Goal: Task Accomplishment & Management: Use online tool/utility

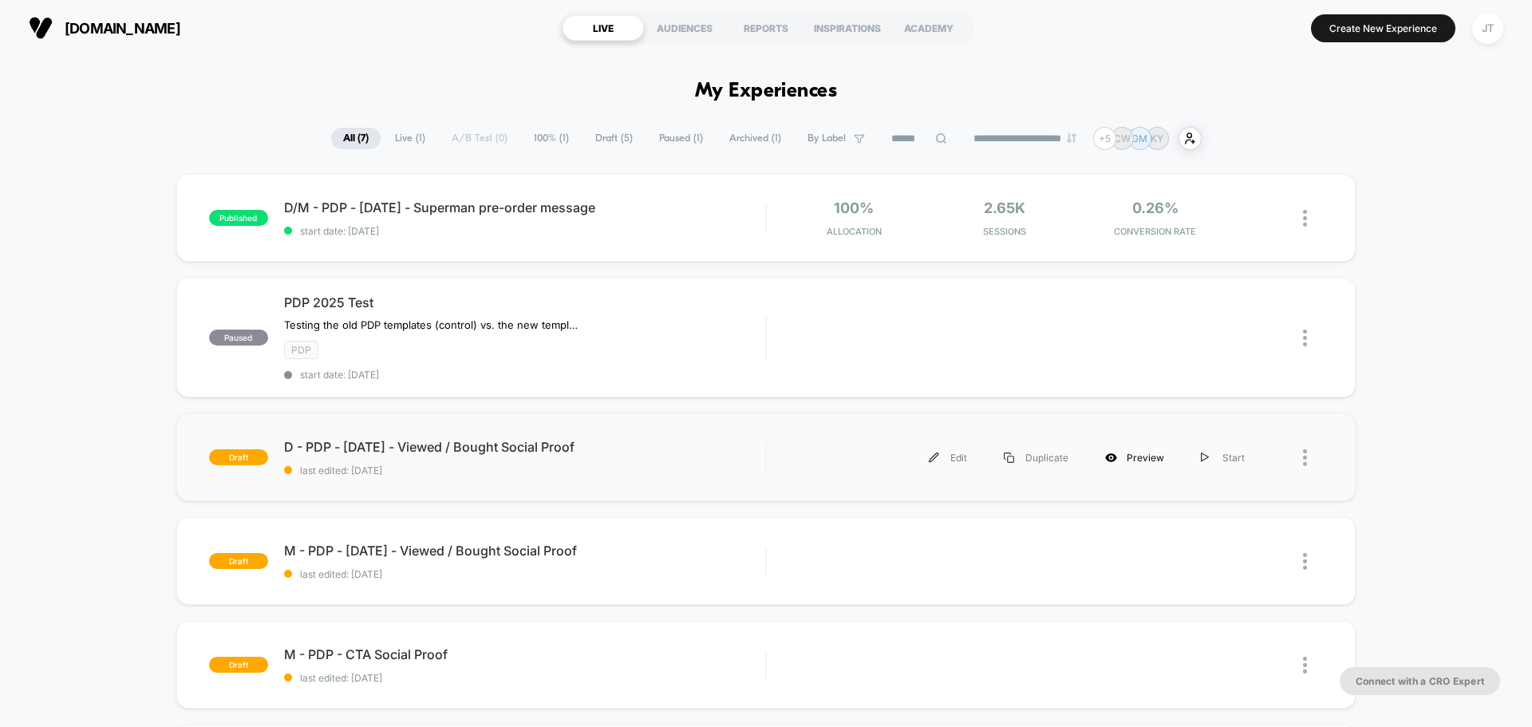
click at [1154, 454] on div "Preview" at bounding box center [1135, 458] width 96 height 36
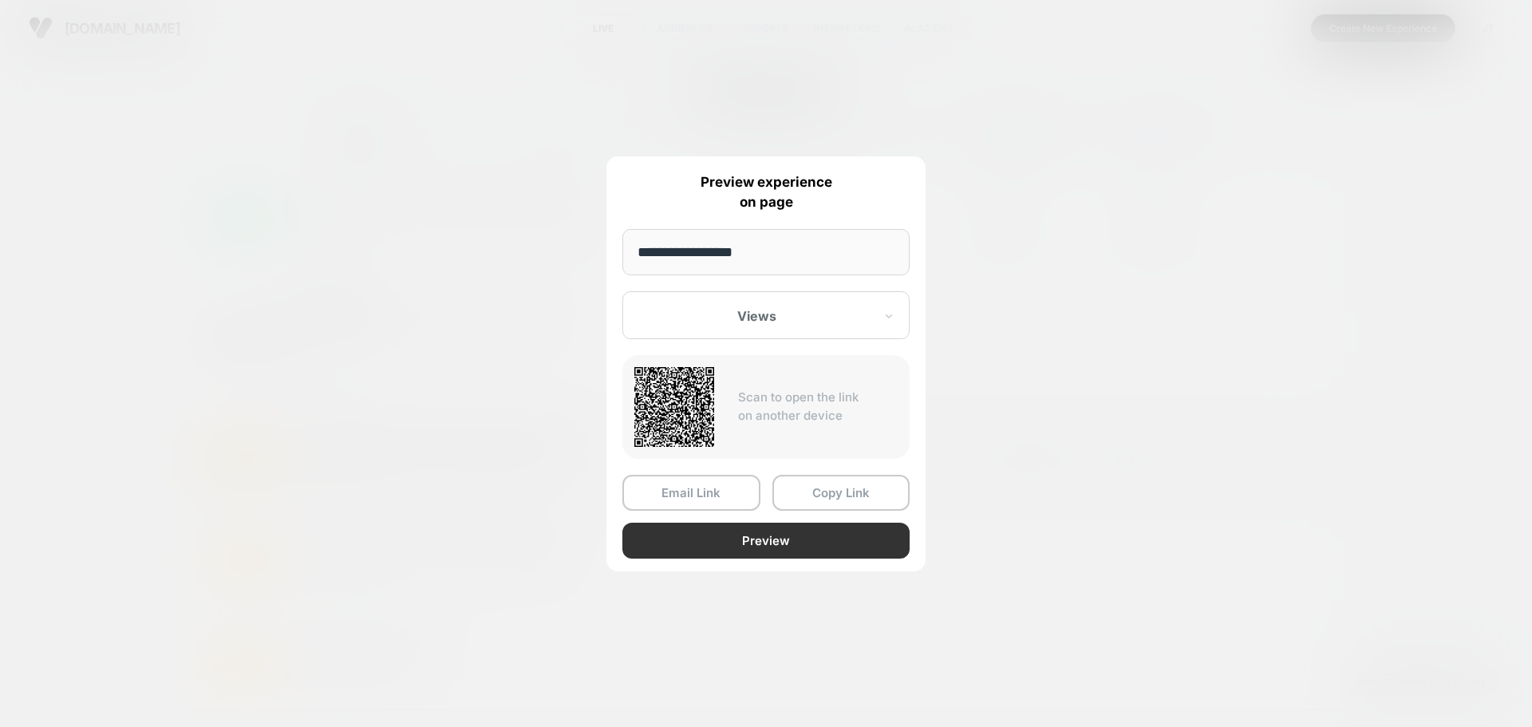
click at [754, 545] on button "Preview" at bounding box center [765, 541] width 287 height 36
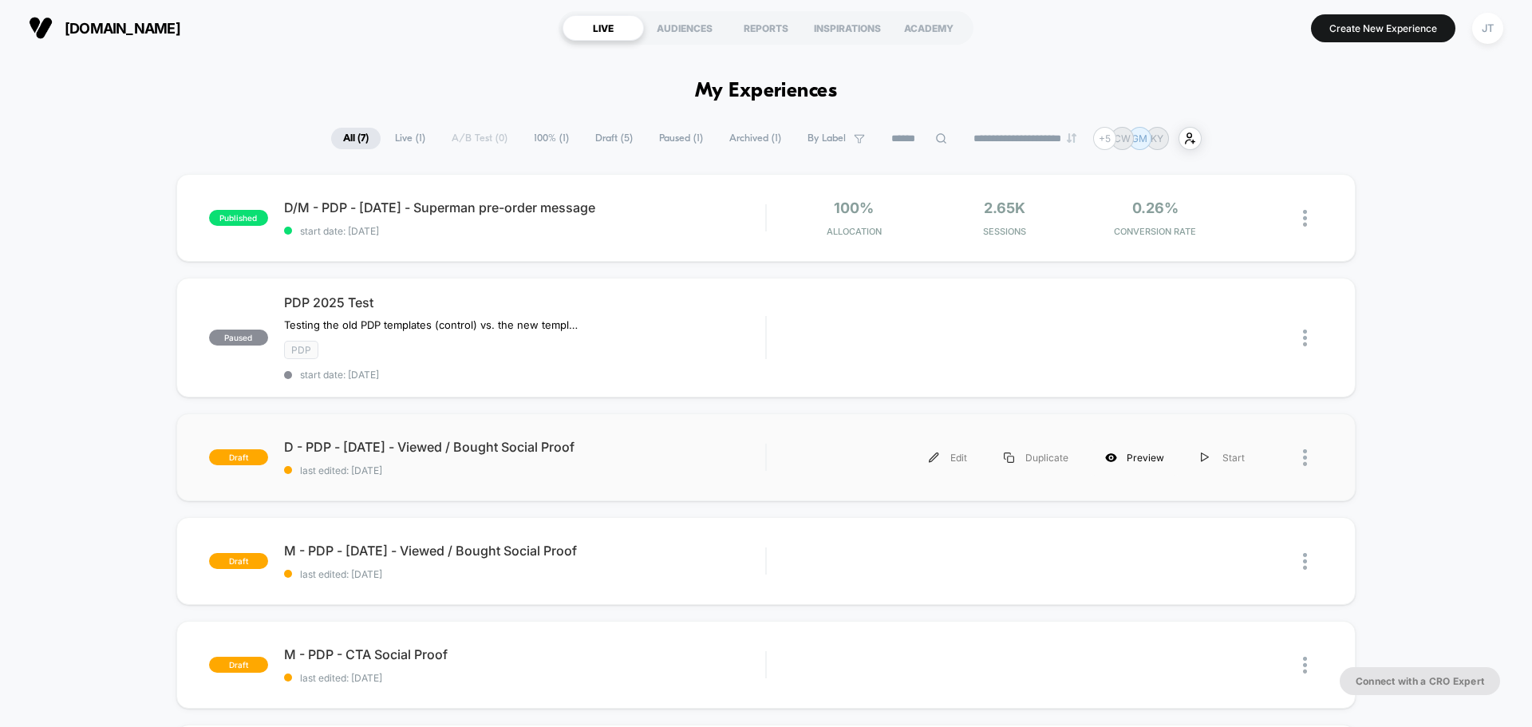
click at [1137, 465] on div "Preview" at bounding box center [1135, 458] width 96 height 36
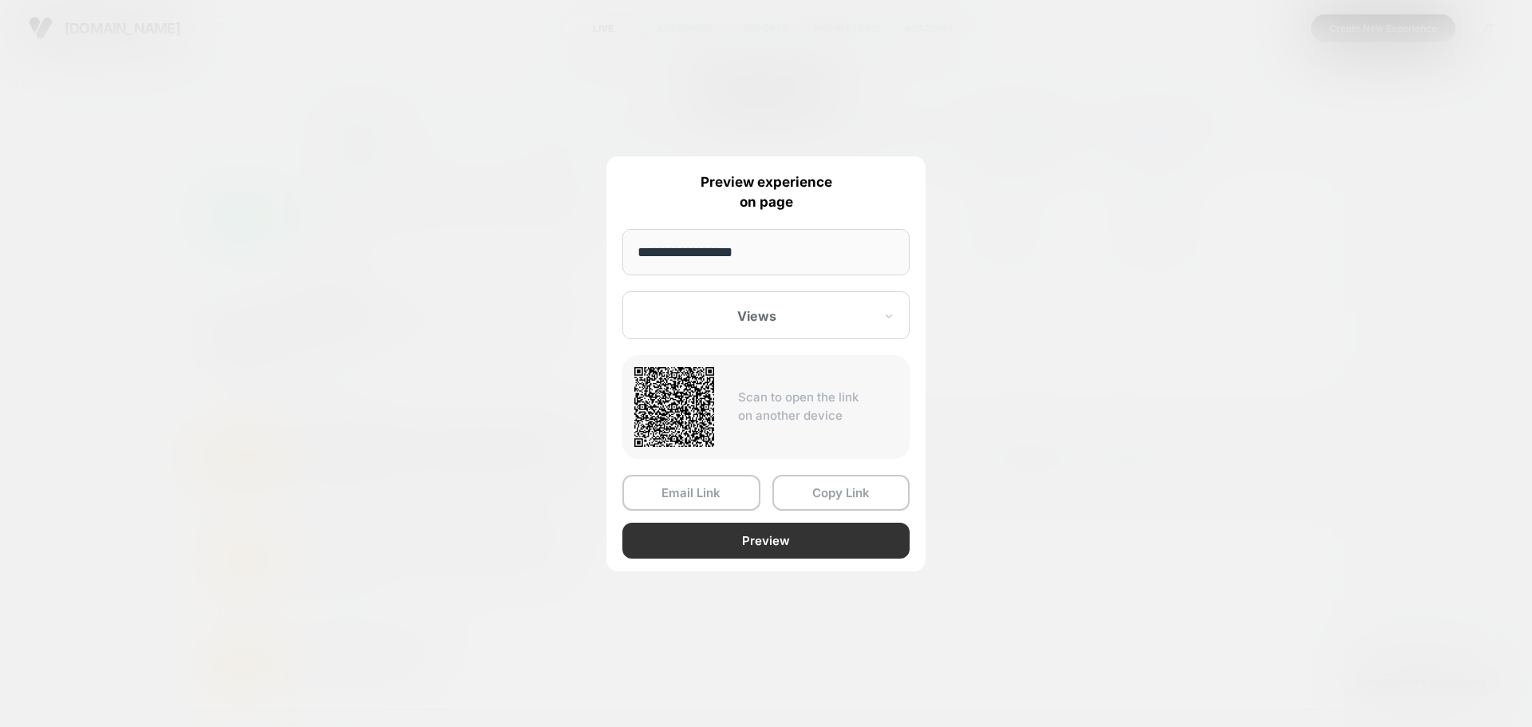
click at [805, 535] on button "Preview" at bounding box center [765, 541] width 287 height 36
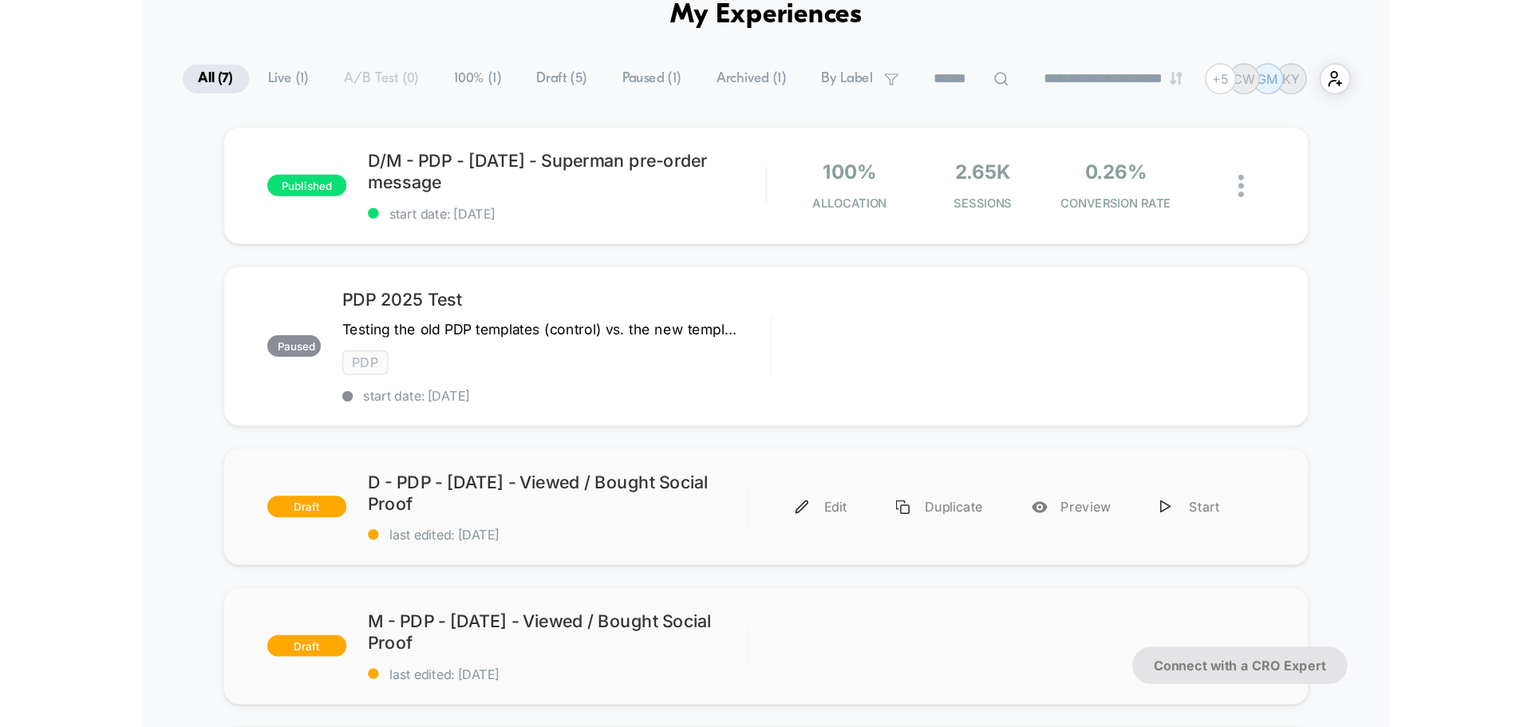
scroll to position [160, 0]
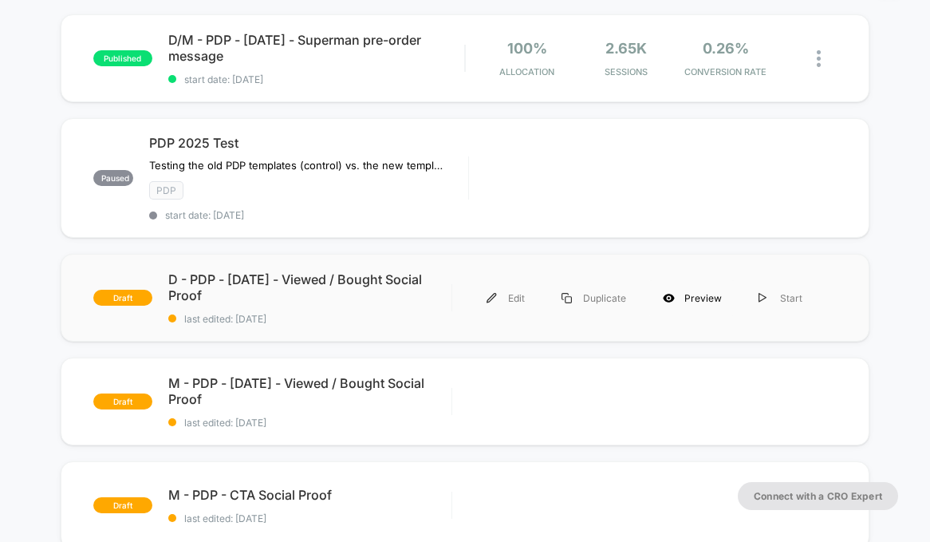
click at [685, 301] on div "Preview" at bounding box center [693, 298] width 96 height 36
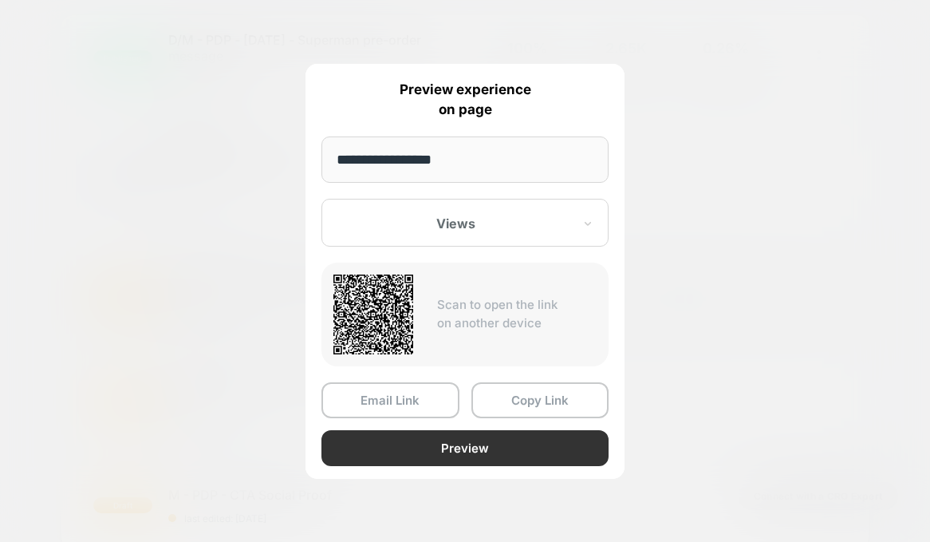
click at [450, 445] on button "Preview" at bounding box center [465, 448] width 287 height 36
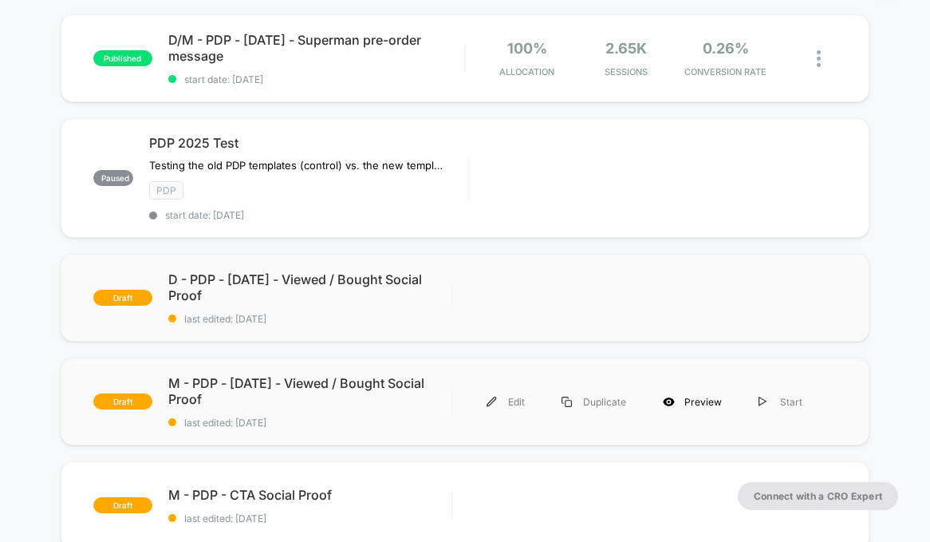
click at [687, 406] on div "Preview" at bounding box center [693, 402] width 96 height 36
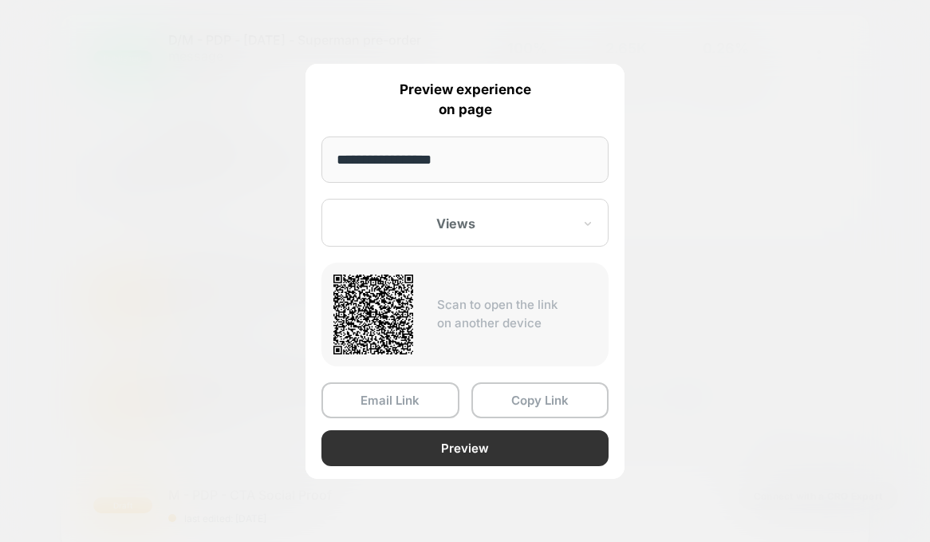
click at [438, 448] on button "Preview" at bounding box center [465, 448] width 287 height 36
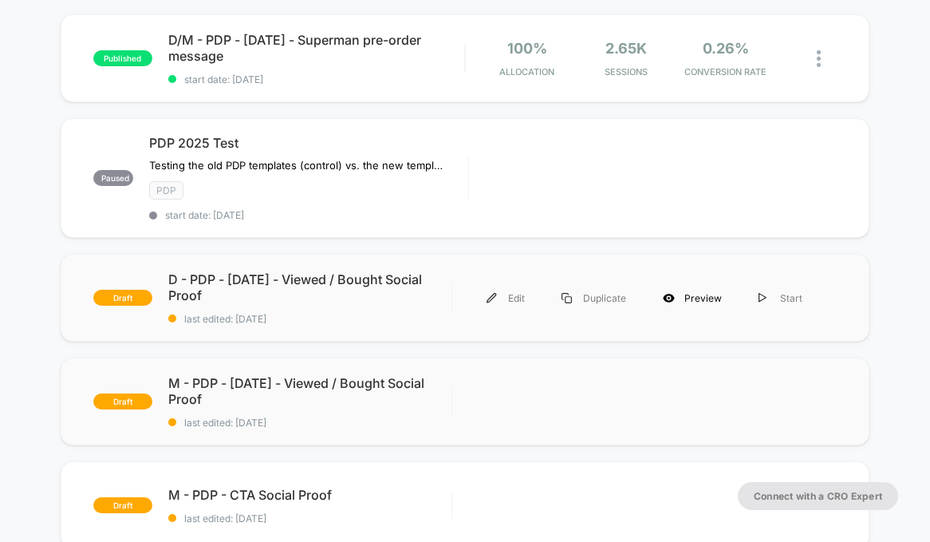
click at [690, 294] on div "Preview" at bounding box center [693, 298] width 96 height 36
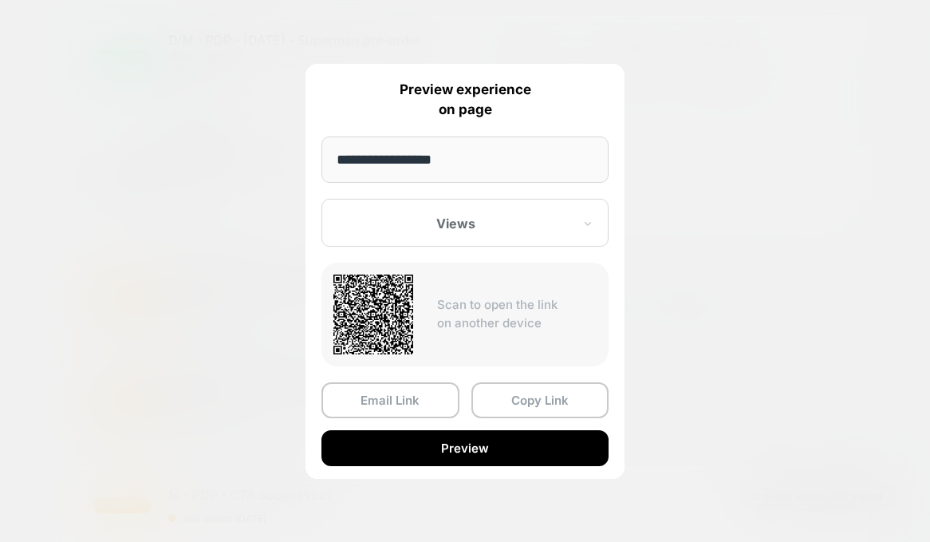
click at [425, 219] on div at bounding box center [455, 223] width 235 height 16
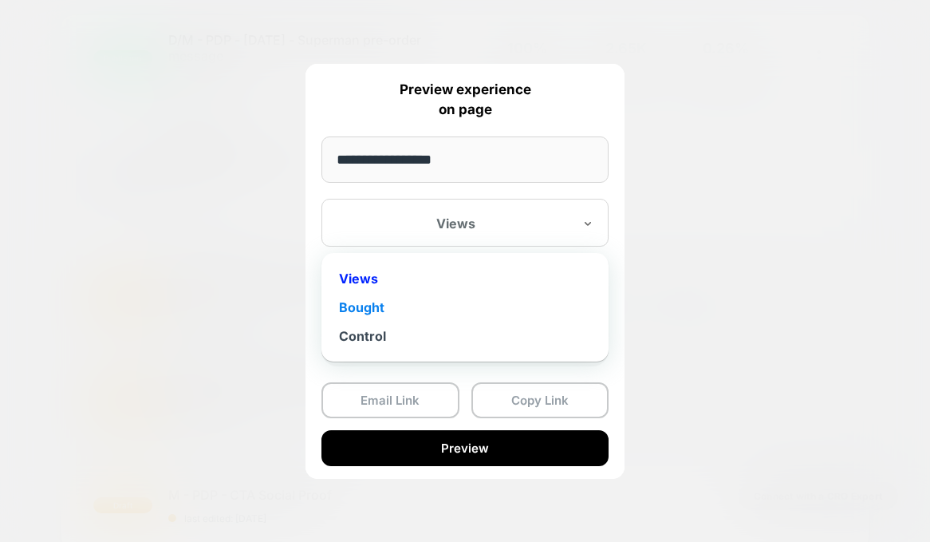
click at [374, 310] on div "Bought" at bounding box center [464, 307] width 271 height 29
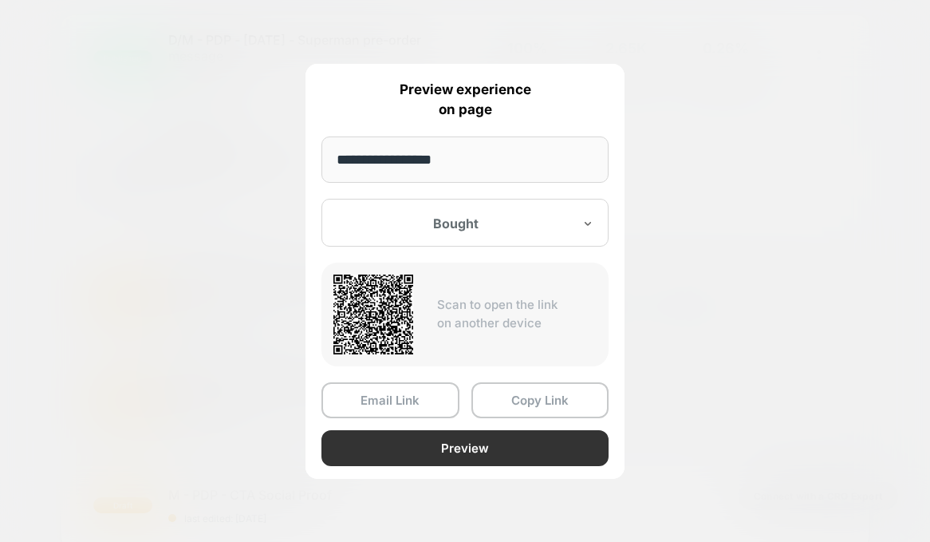
click at [420, 442] on button "Preview" at bounding box center [465, 448] width 287 height 36
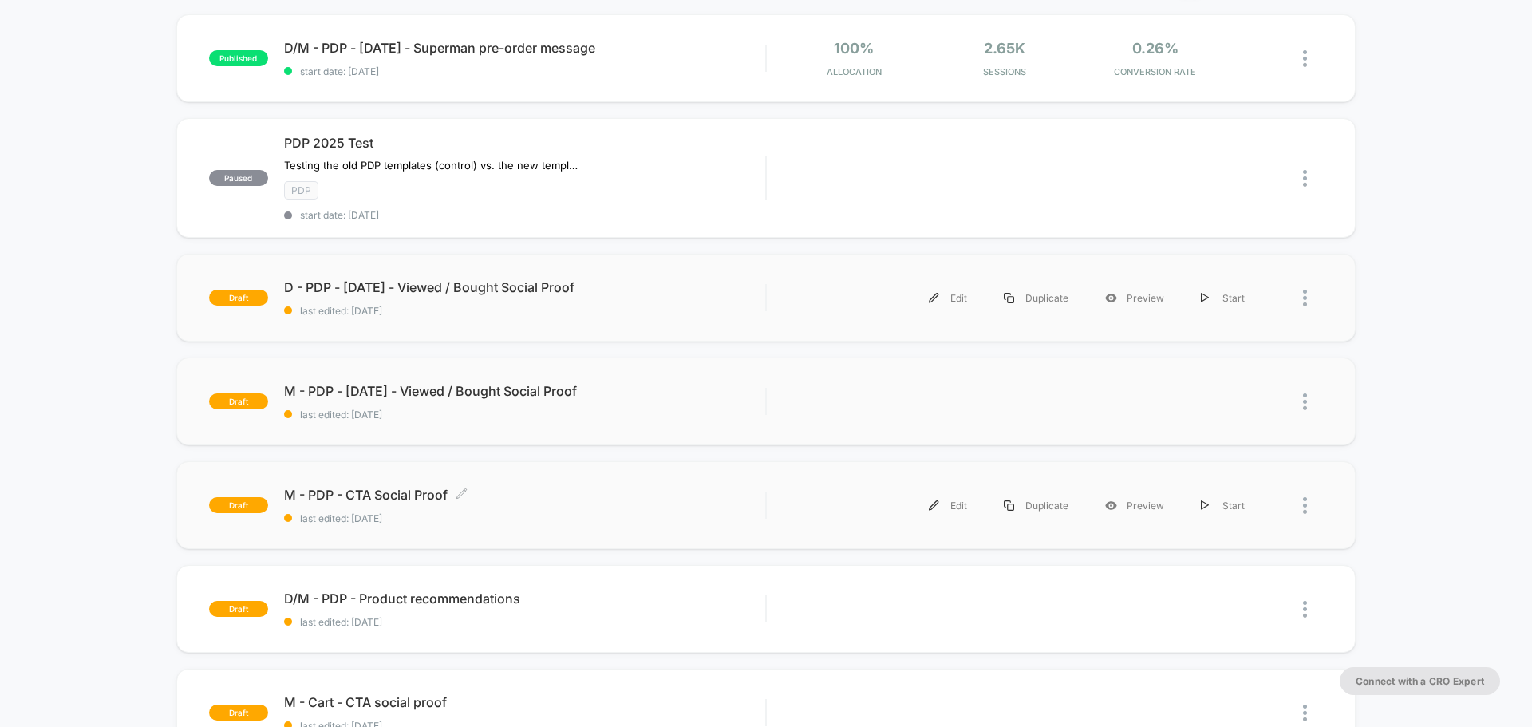
scroll to position [239, 0]
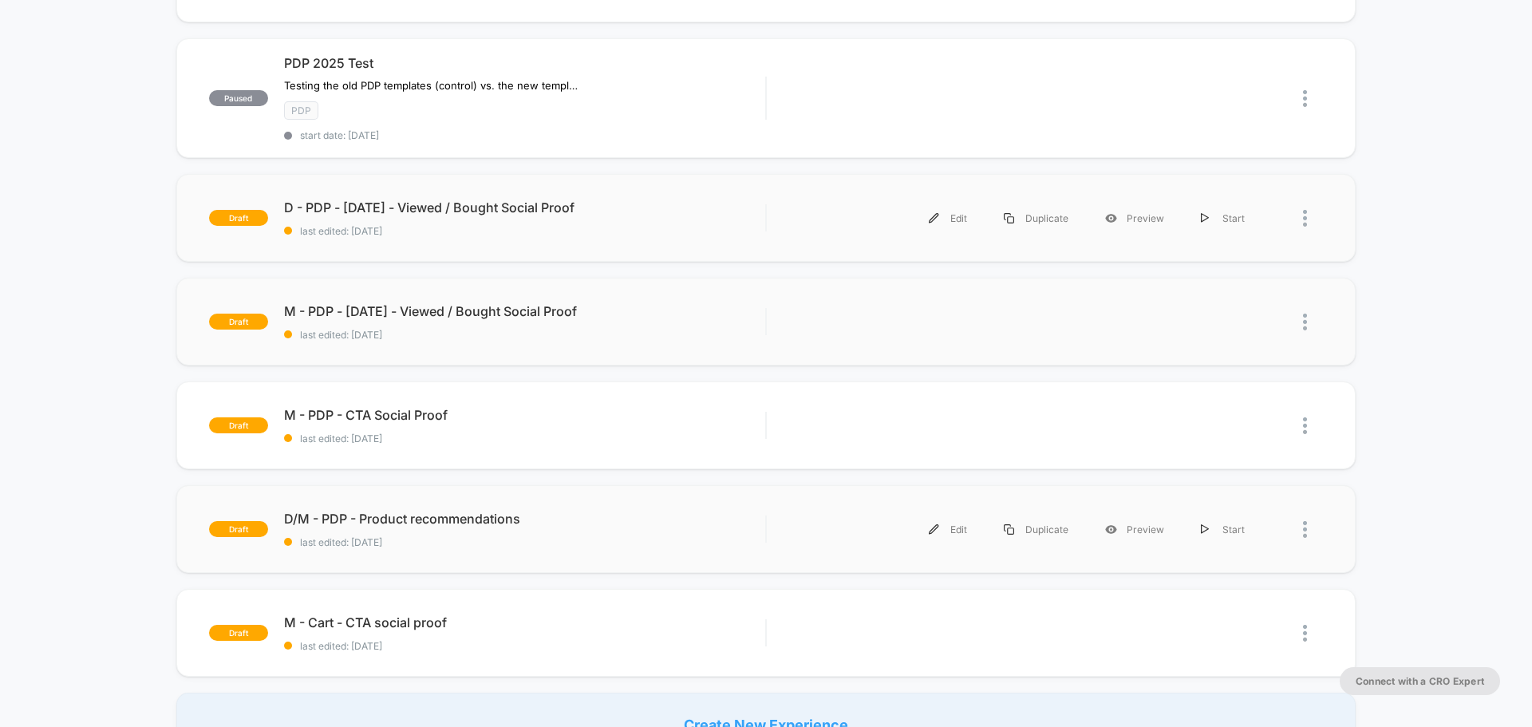
click at [799, 530] on div "Edit Duplicate Preview Start" at bounding box center [1023, 529] width 480 height 36
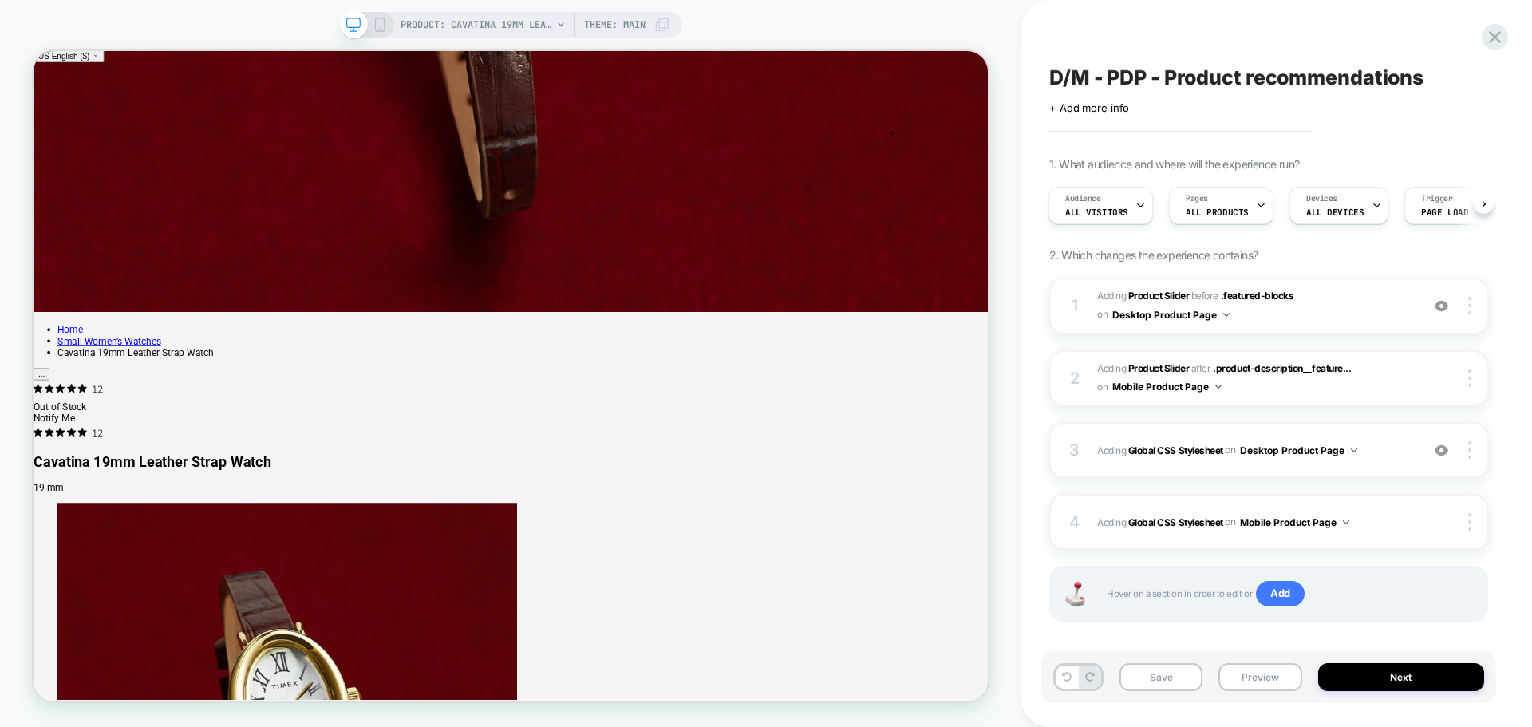
scroll to position [0, 1]
click at [1363, 317] on span "#_loomi_addon_1755169302234 Adding Product Slider BEFORE .featured-blocks .feat…" at bounding box center [1254, 305] width 315 height 37
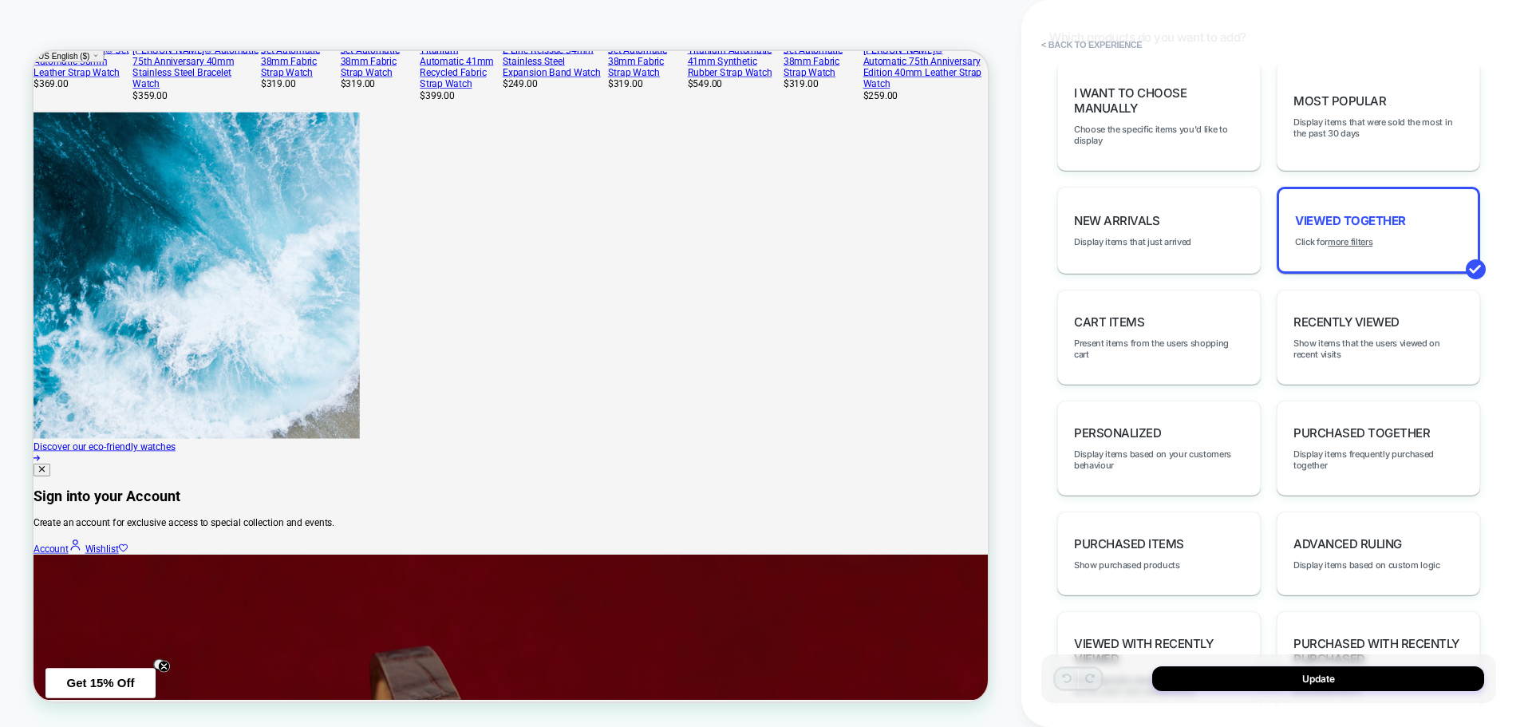
scroll to position [878, 0]
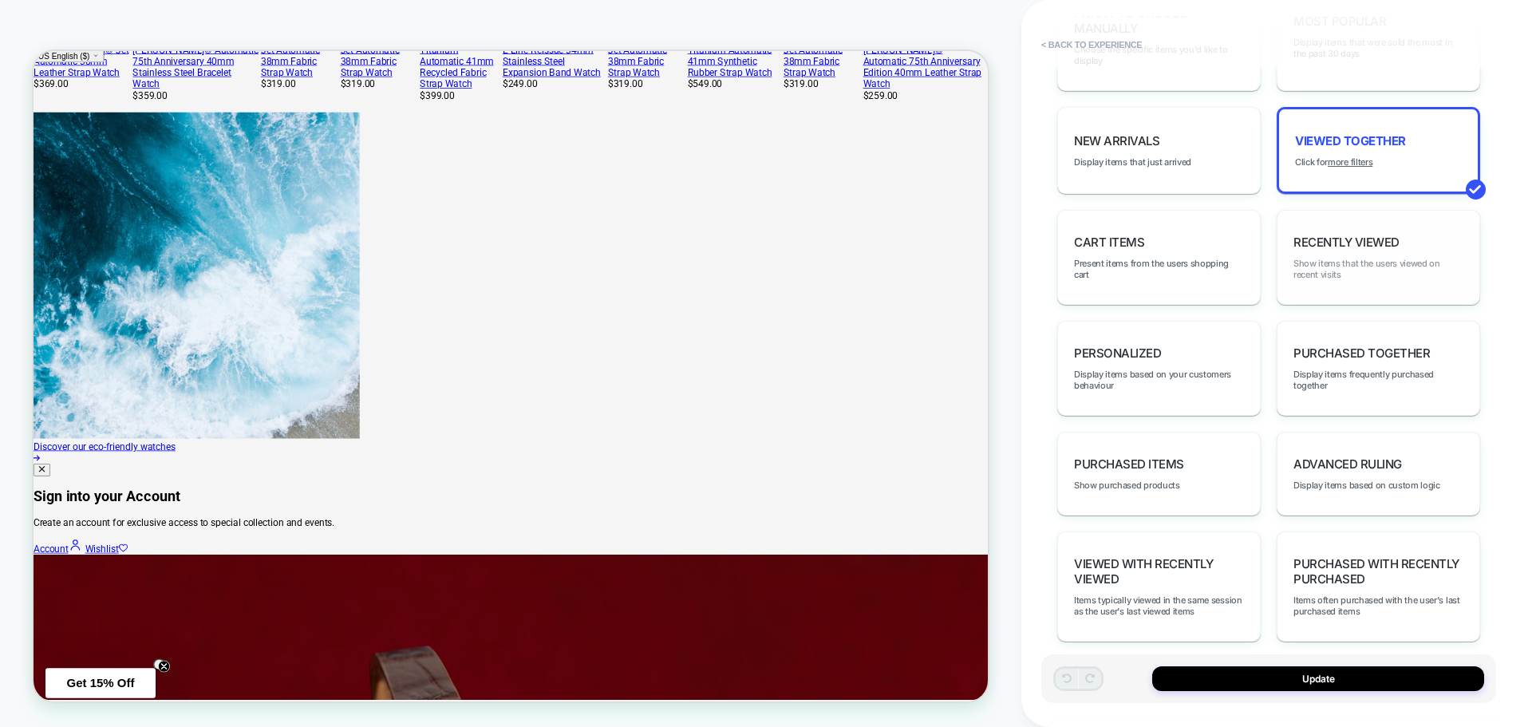
click at [1395, 271] on span "Show items that the users viewed on recent visits" at bounding box center [1378, 269] width 170 height 22
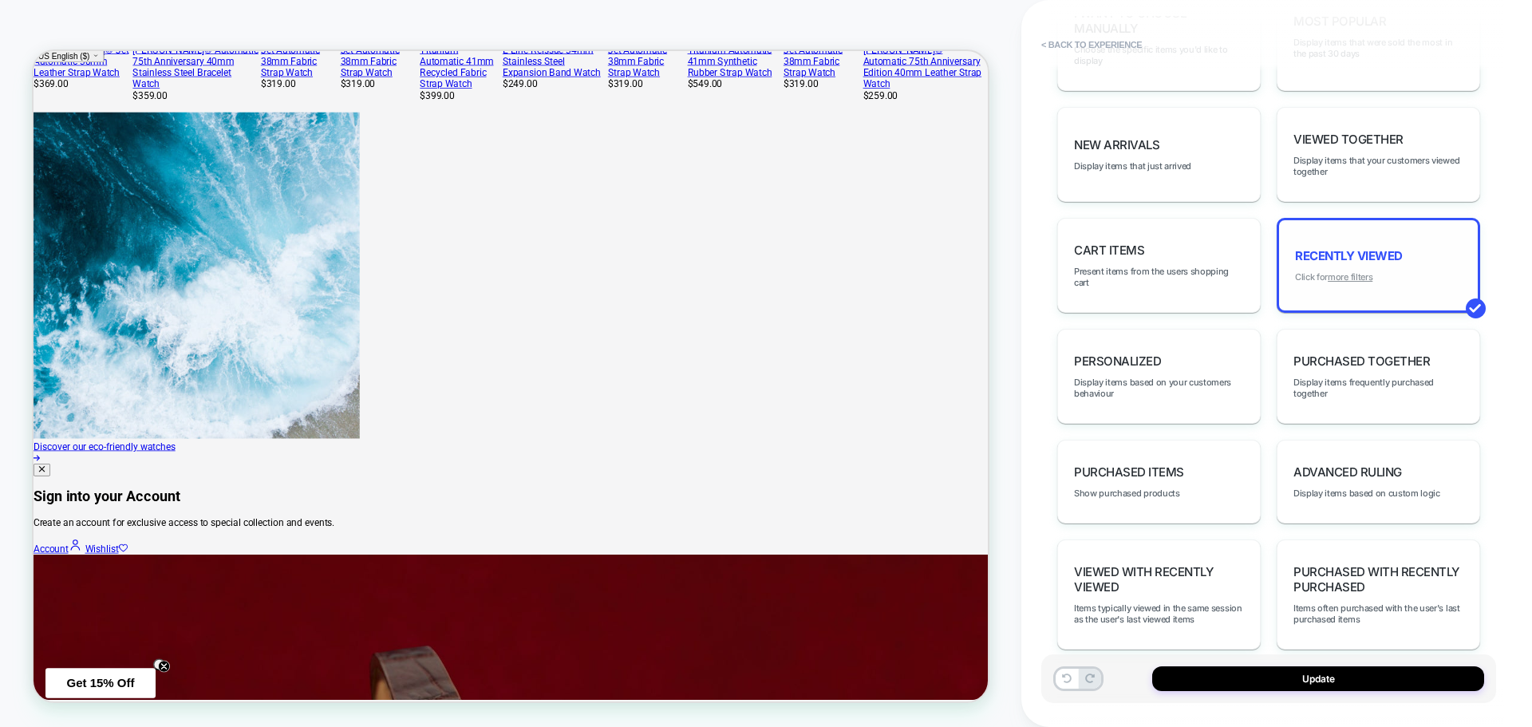
click at [1343, 281] on u "more filters" at bounding box center [1349, 276] width 45 height 11
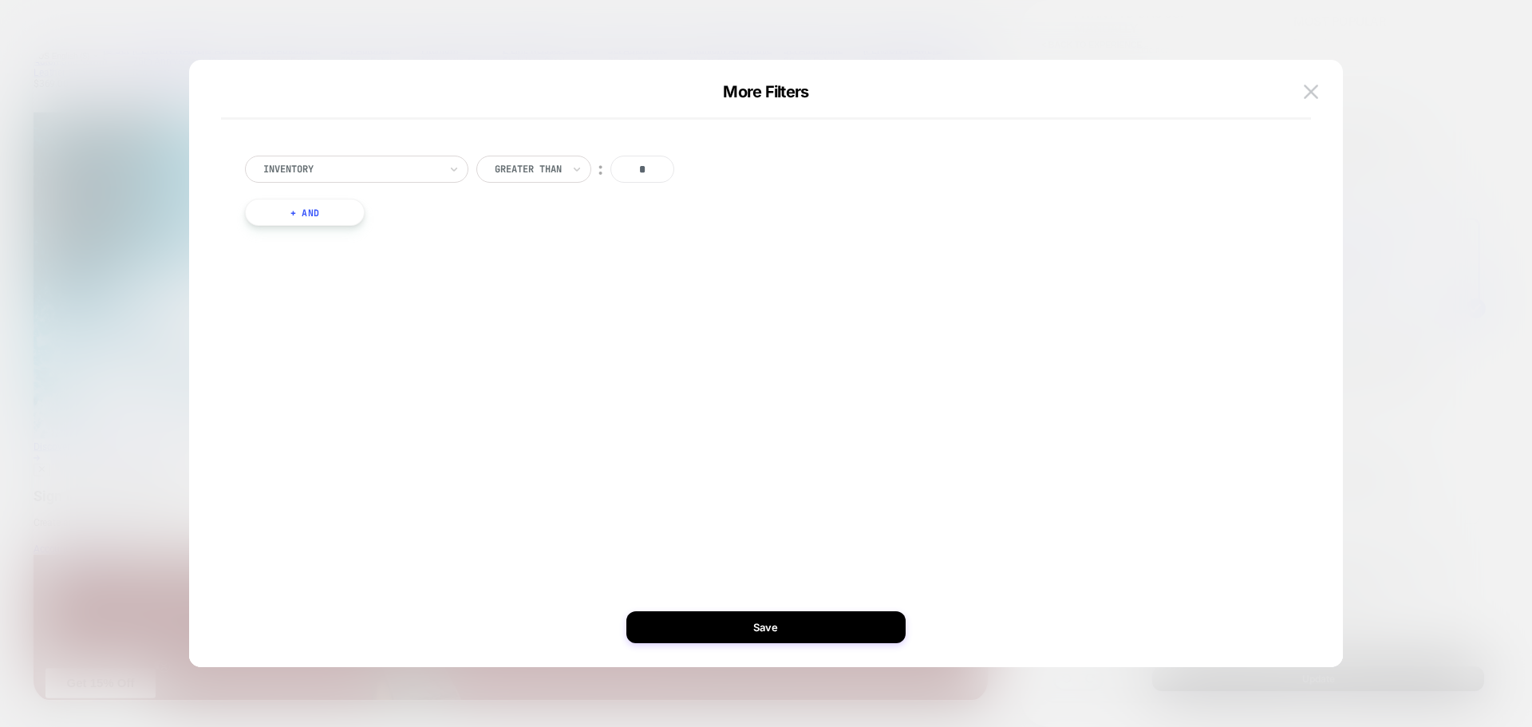
click at [288, 214] on button "+ And" at bounding box center [305, 212] width 120 height 27
click at [420, 227] on div at bounding box center [391, 228] width 176 height 14
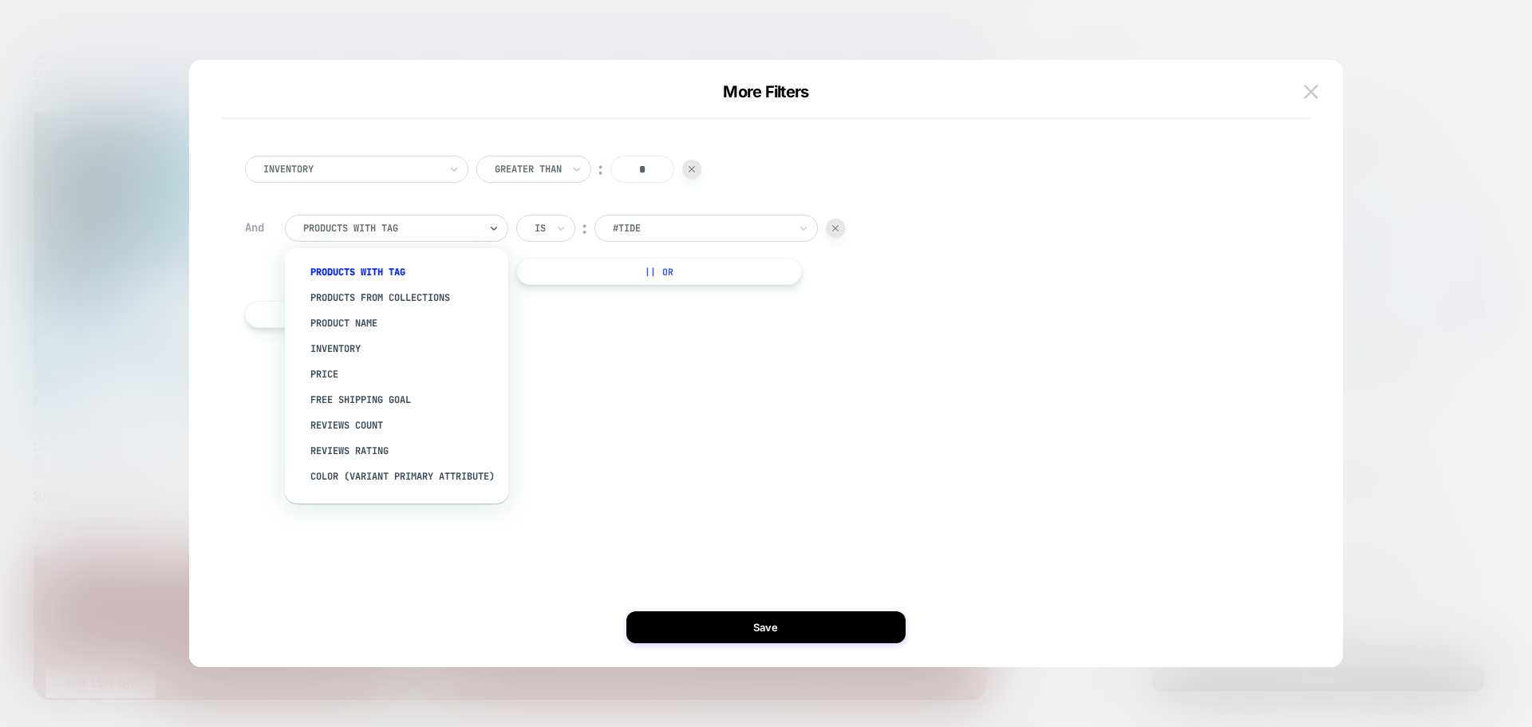
scroll to position [80, 0]
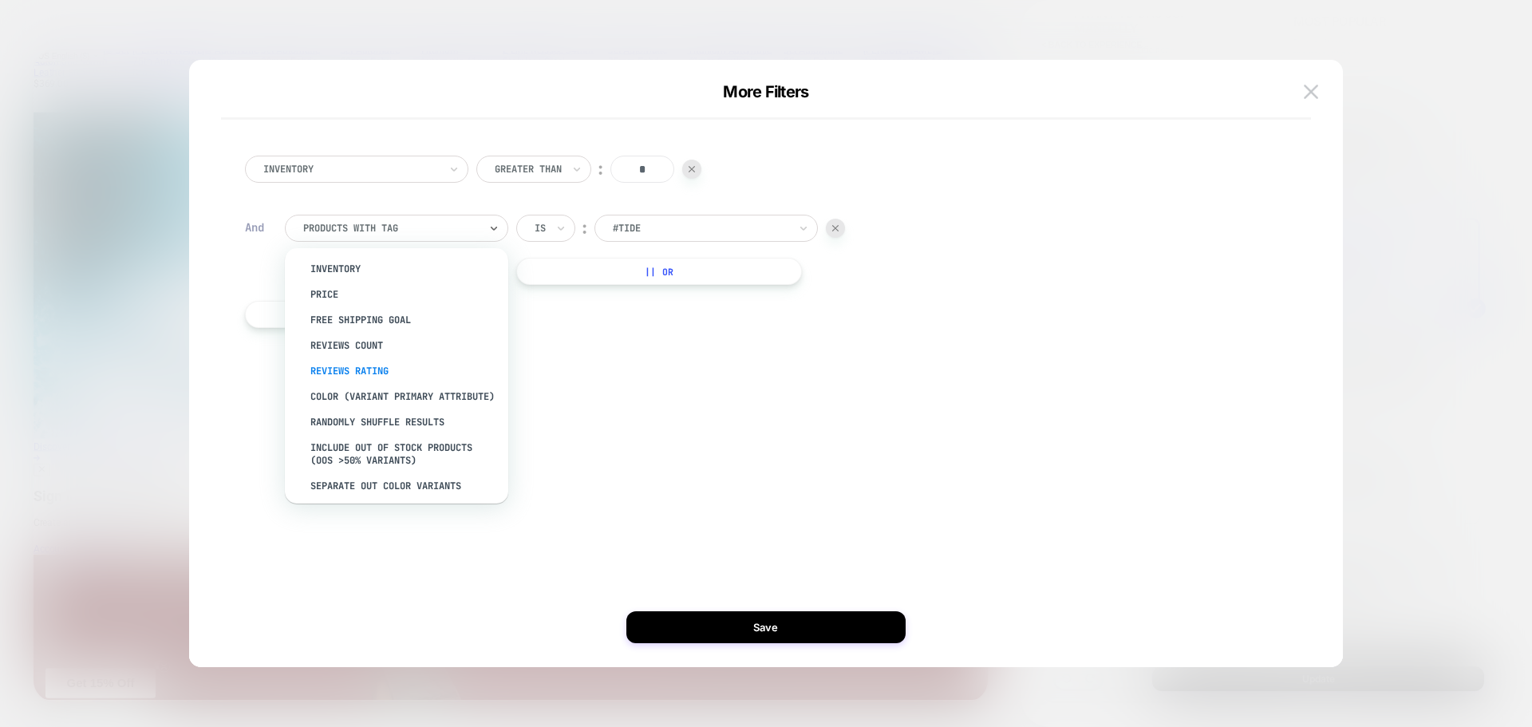
click at [364, 369] on div "Reviews Rating" at bounding box center [404, 371] width 207 height 26
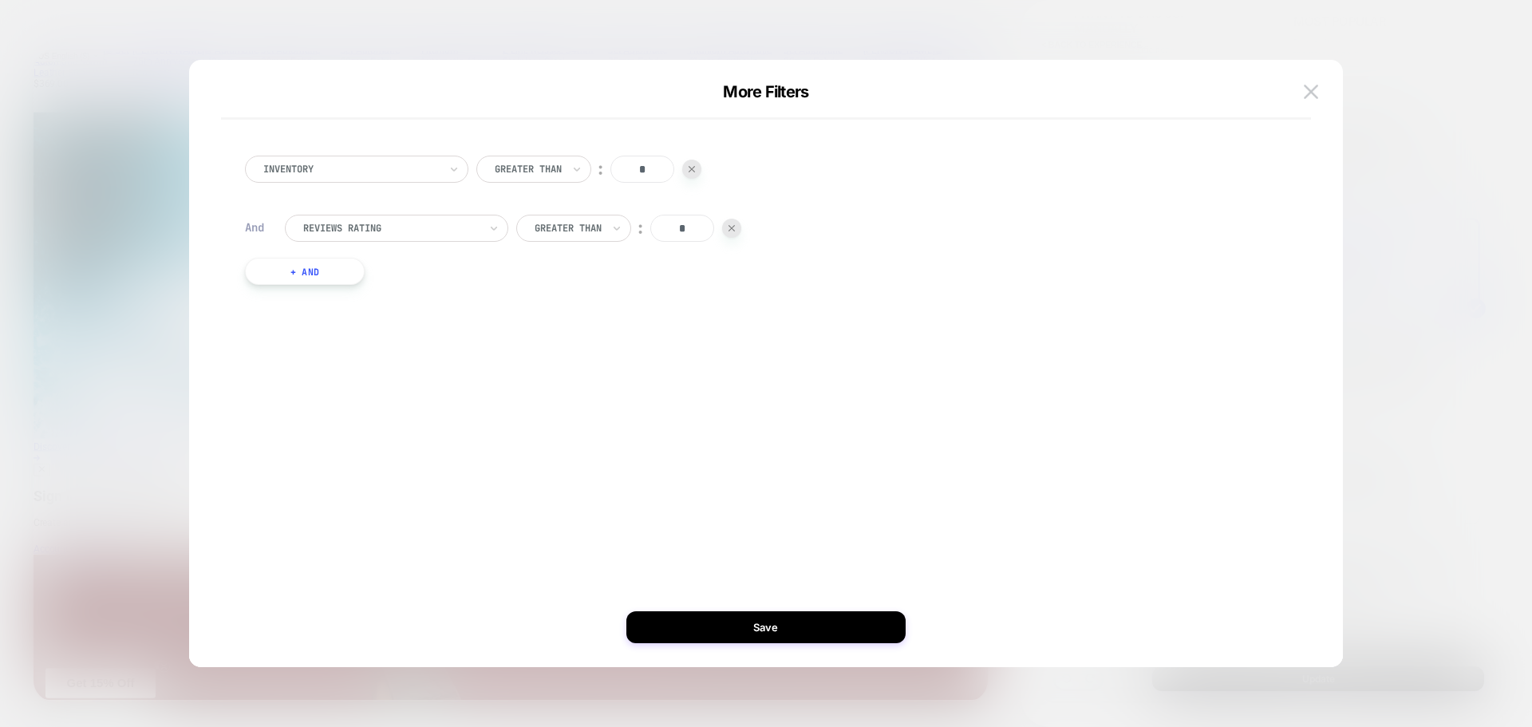
click at [702, 229] on input "*" at bounding box center [682, 228] width 64 height 27
type input "*"
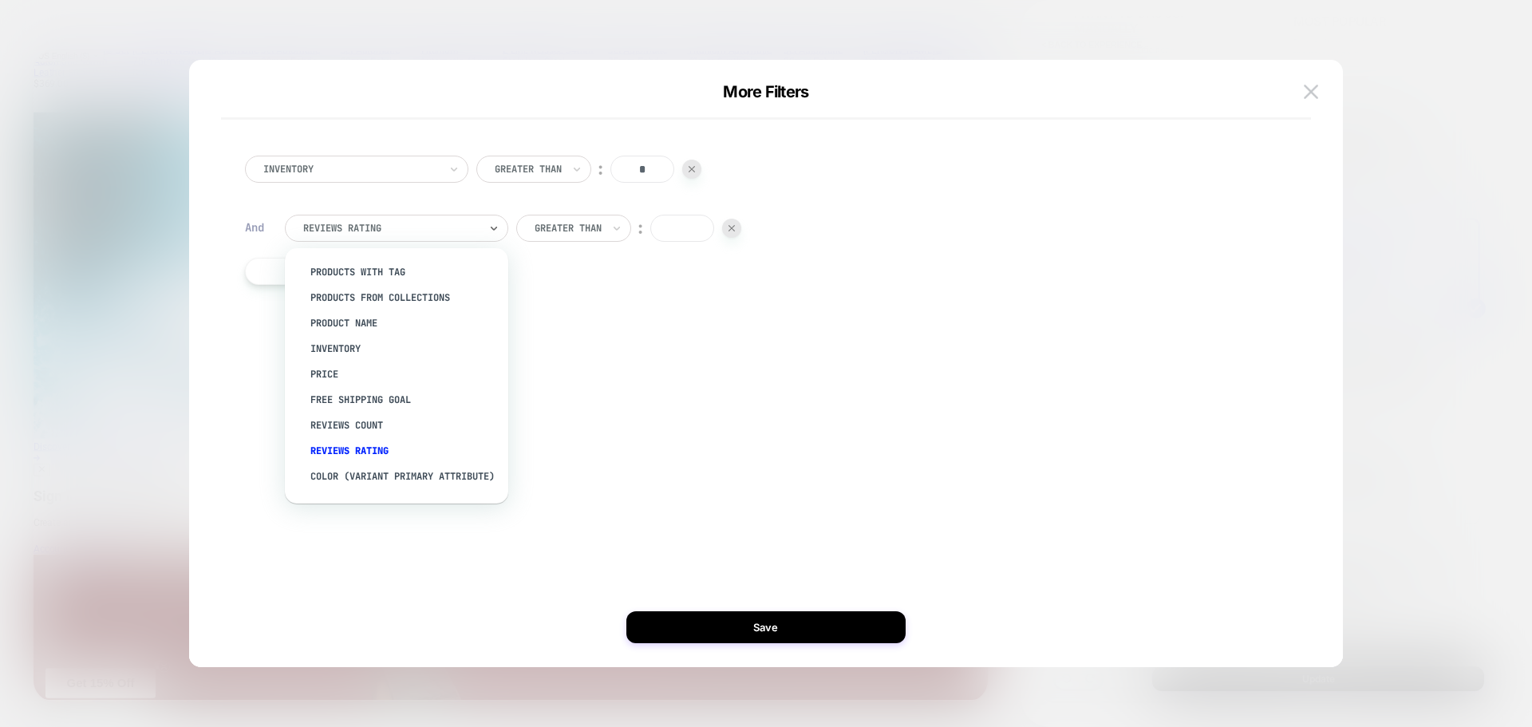
click at [470, 240] on div "Reviews Rating" at bounding box center [396, 228] width 223 height 27
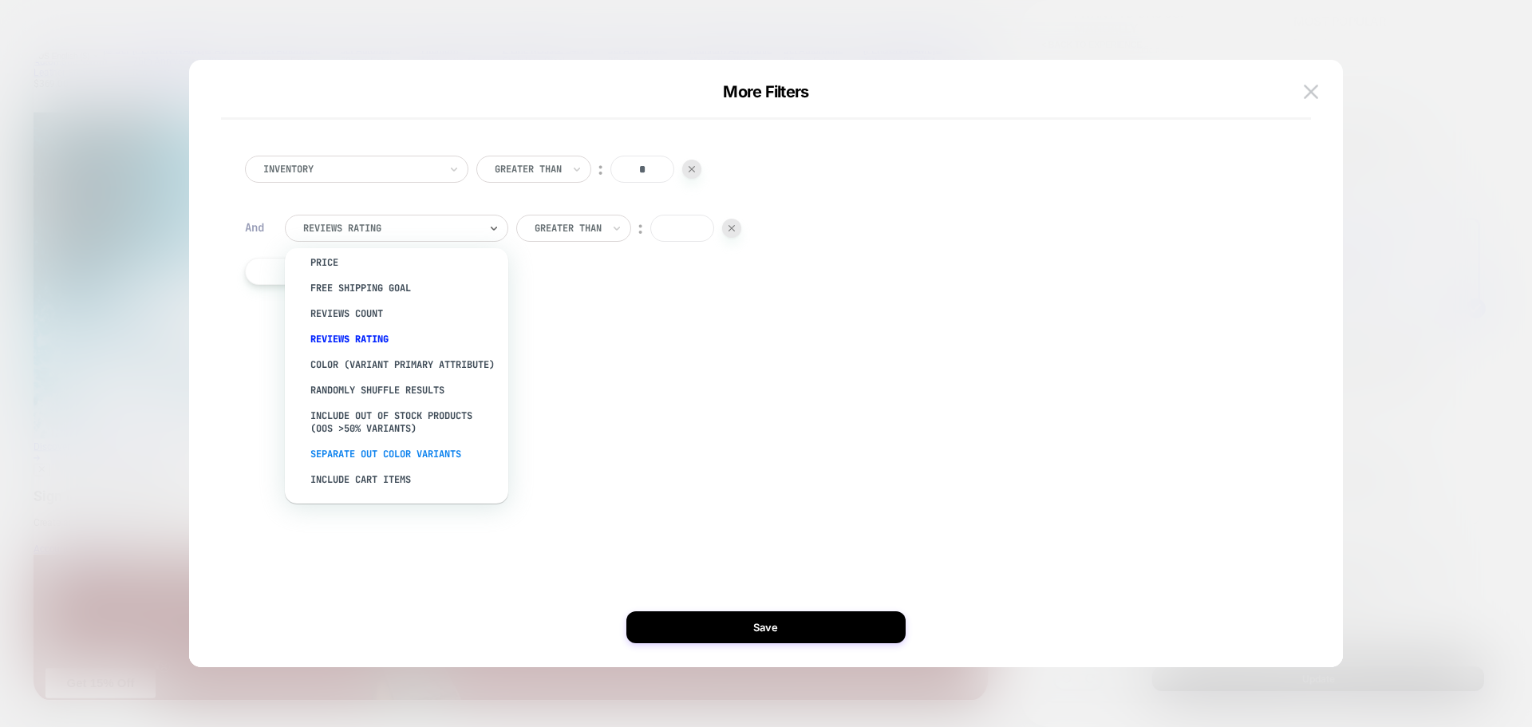
scroll to position [0, 0]
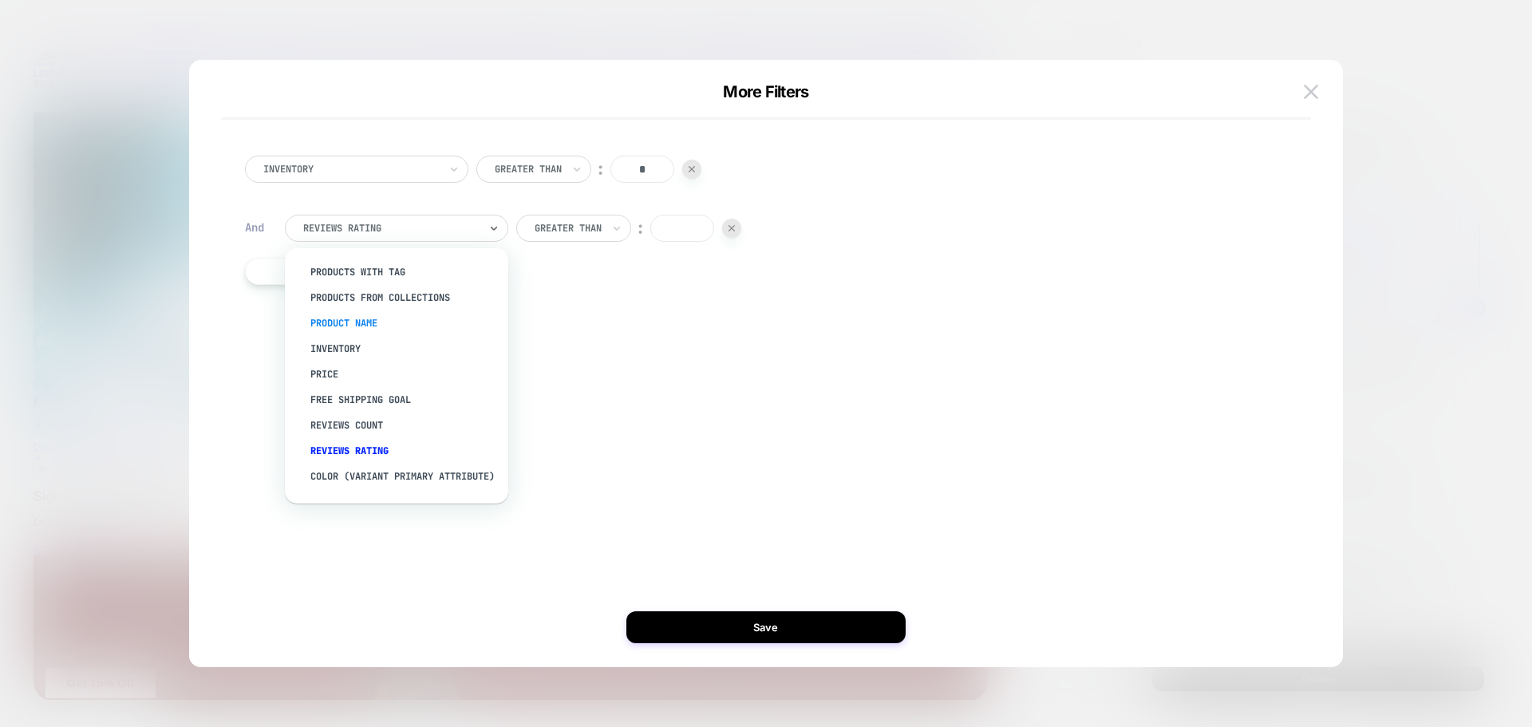
click at [358, 322] on div "Product Name" at bounding box center [404, 323] width 207 height 26
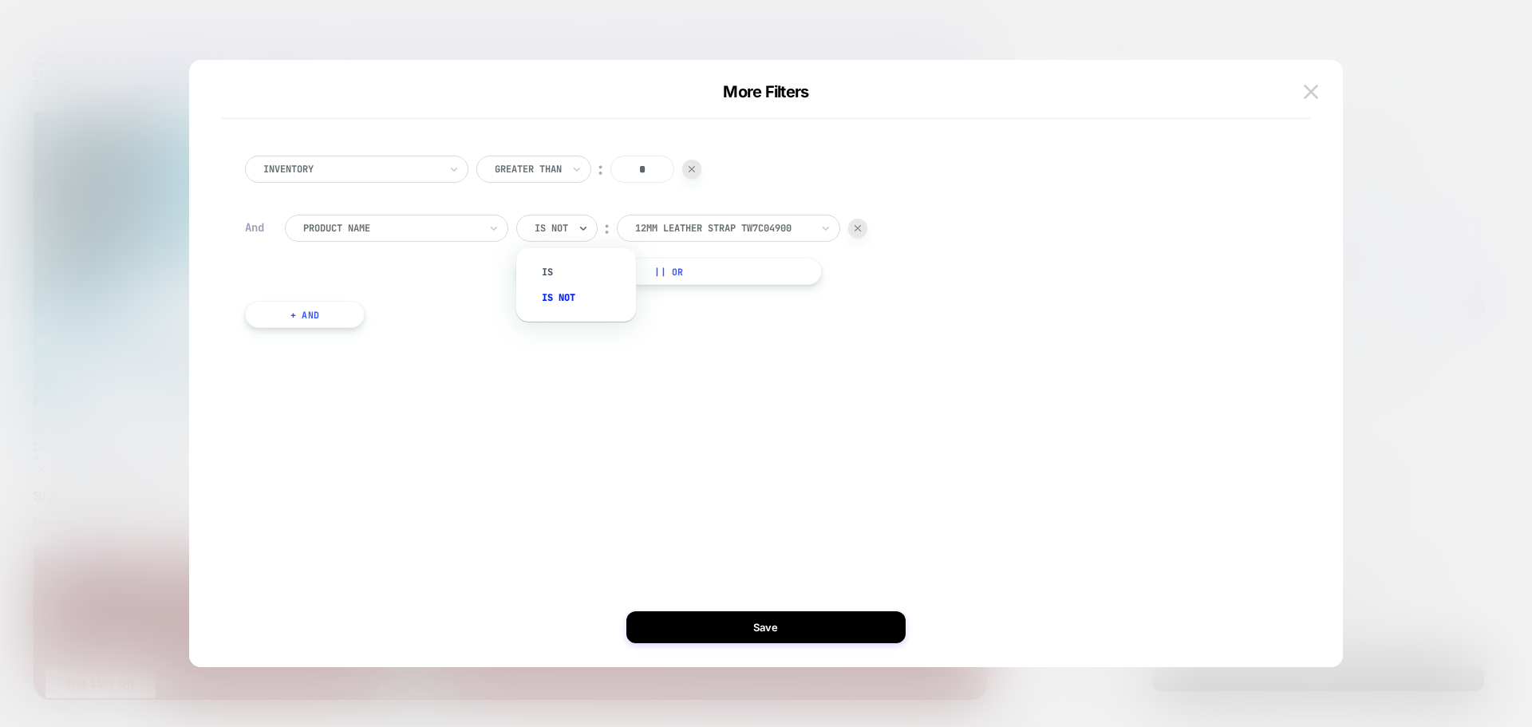
click at [551, 225] on div at bounding box center [552, 228] width 34 height 14
click at [456, 230] on div at bounding box center [391, 228] width 176 height 14
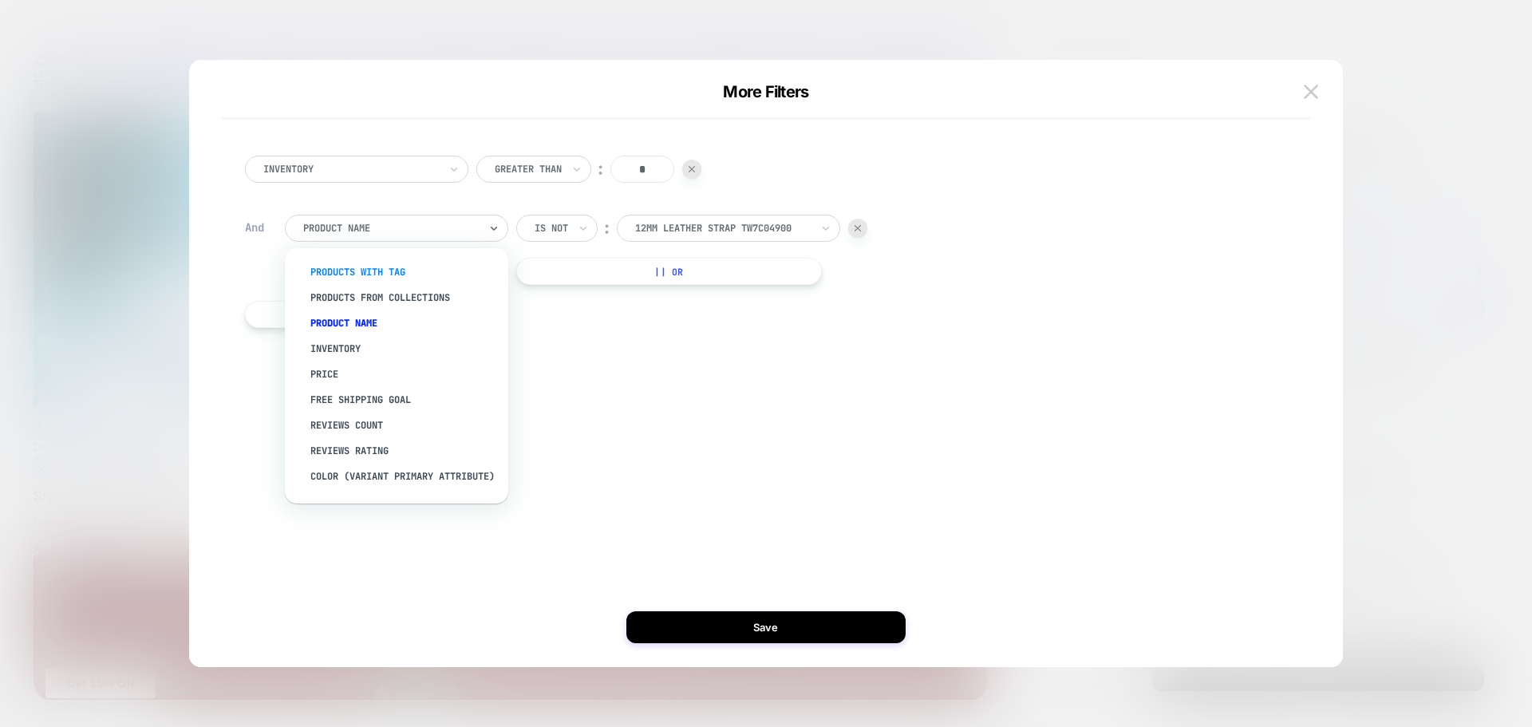
click at [412, 275] on div "products with tag" at bounding box center [404, 272] width 207 height 26
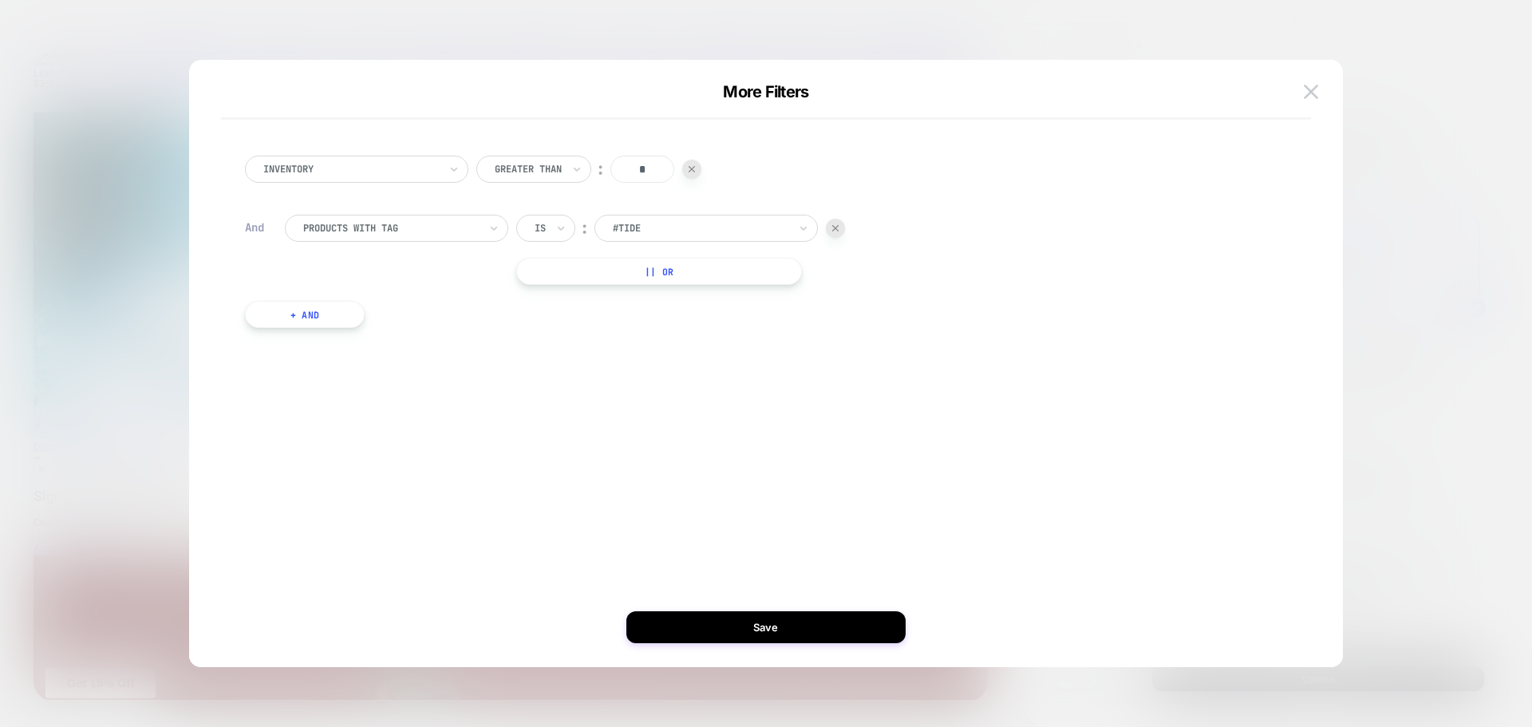
click at [547, 231] on div "Is" at bounding box center [540, 228] width 14 height 18
click at [541, 294] on div "Is not" at bounding box center [584, 298] width 104 height 26
click at [712, 231] on div at bounding box center [723, 228] width 176 height 14
click at [984, 337] on div "Inventory Greater Than ︰ * And products with tag Is not ︰ #tide || Or + And" at bounding box center [758, 242] width 1042 height 220
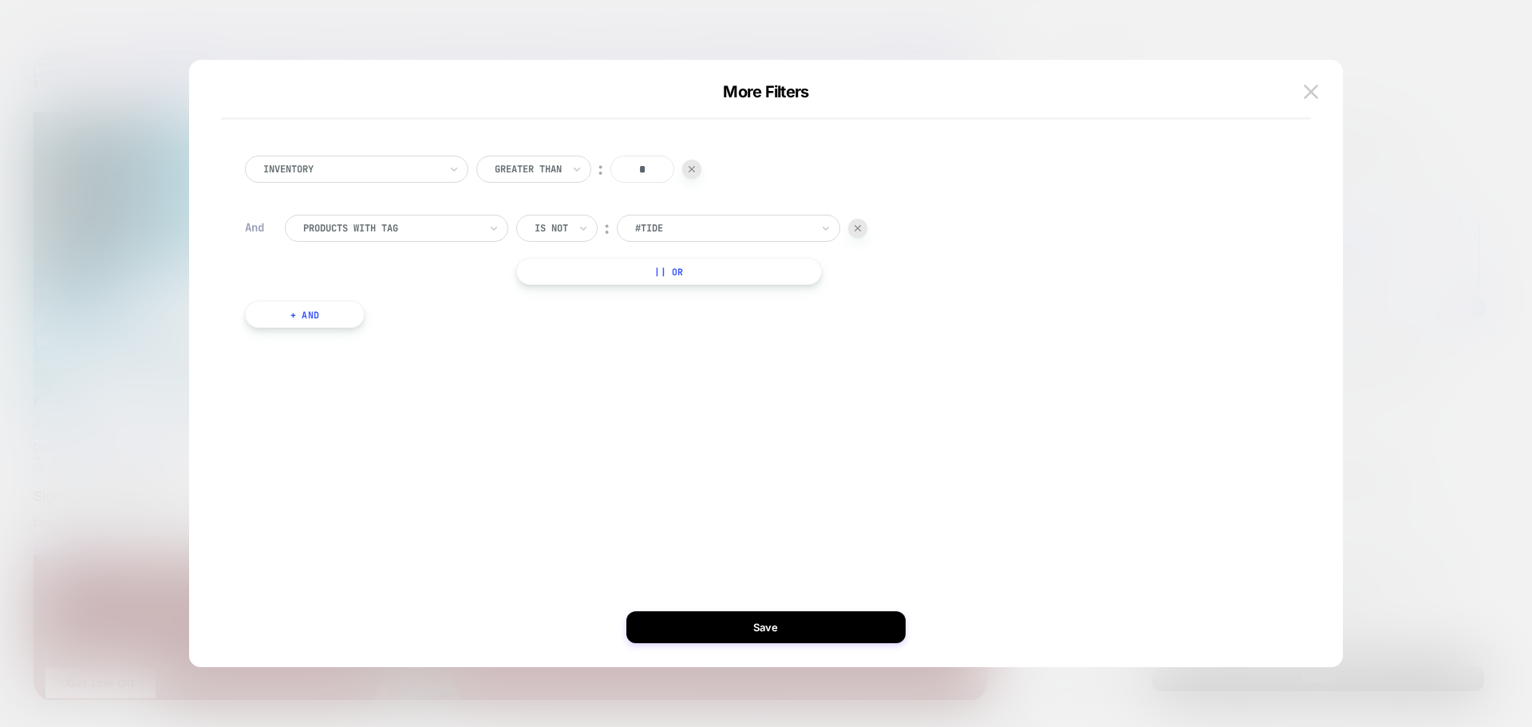
click at [415, 222] on div at bounding box center [391, 228] width 176 height 14
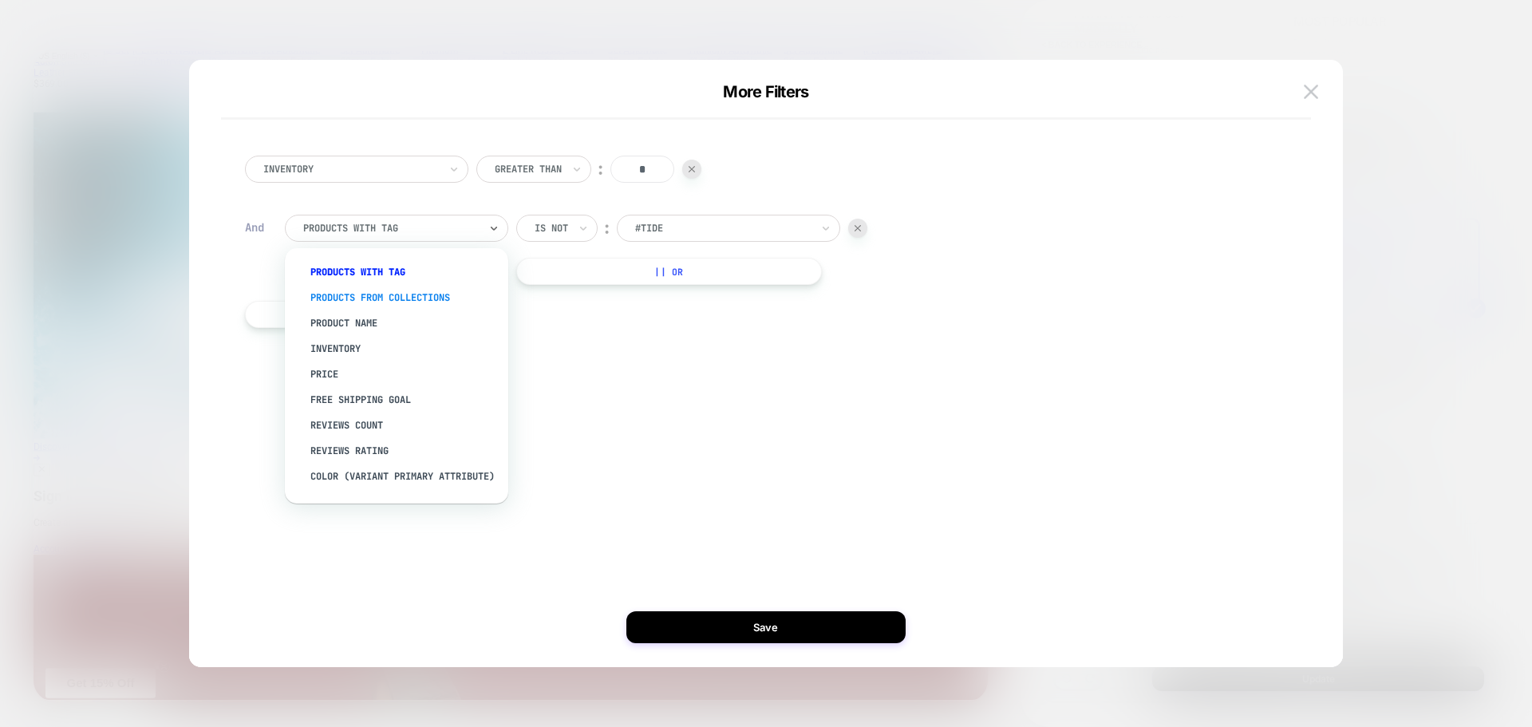
click at [400, 299] on div "products from collections" at bounding box center [404, 298] width 207 height 26
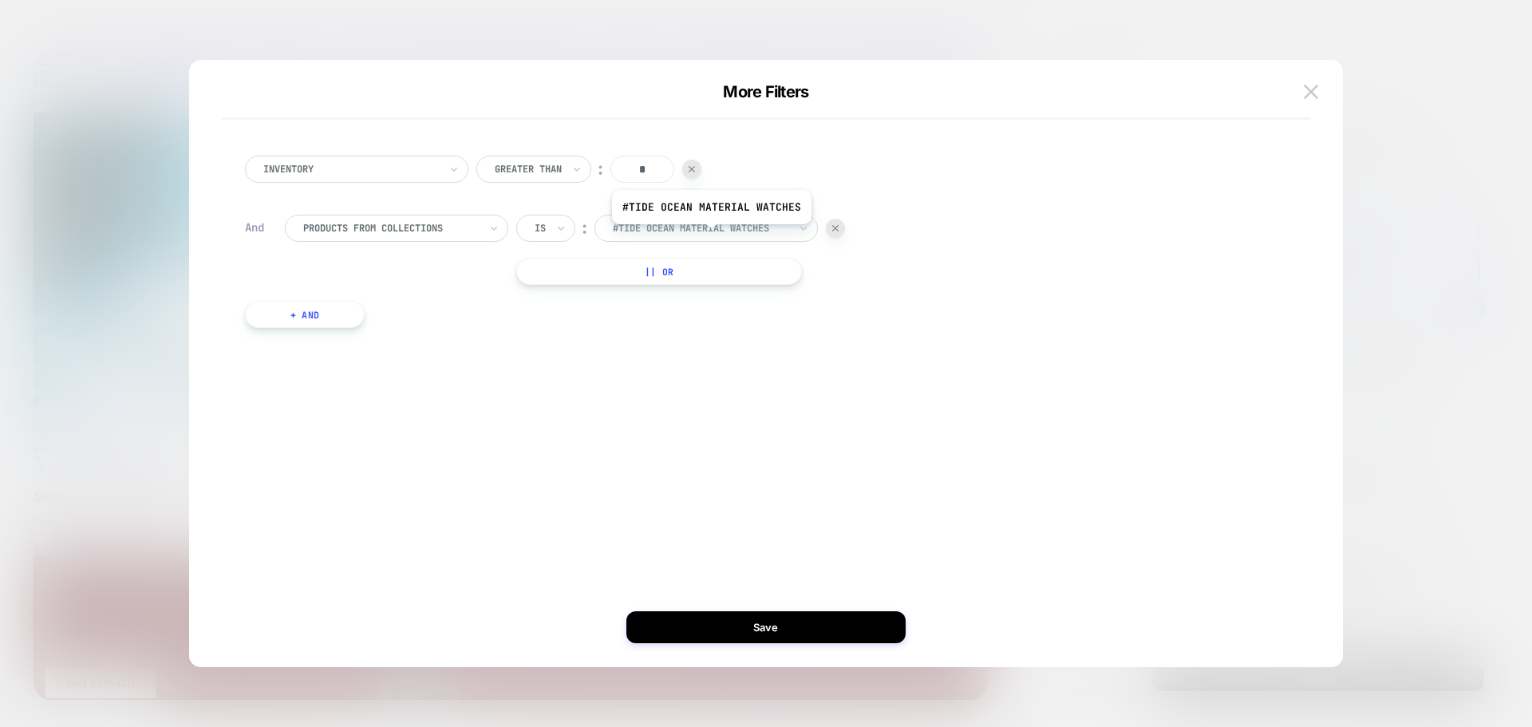
click at [711, 232] on div at bounding box center [701, 228] width 176 height 14
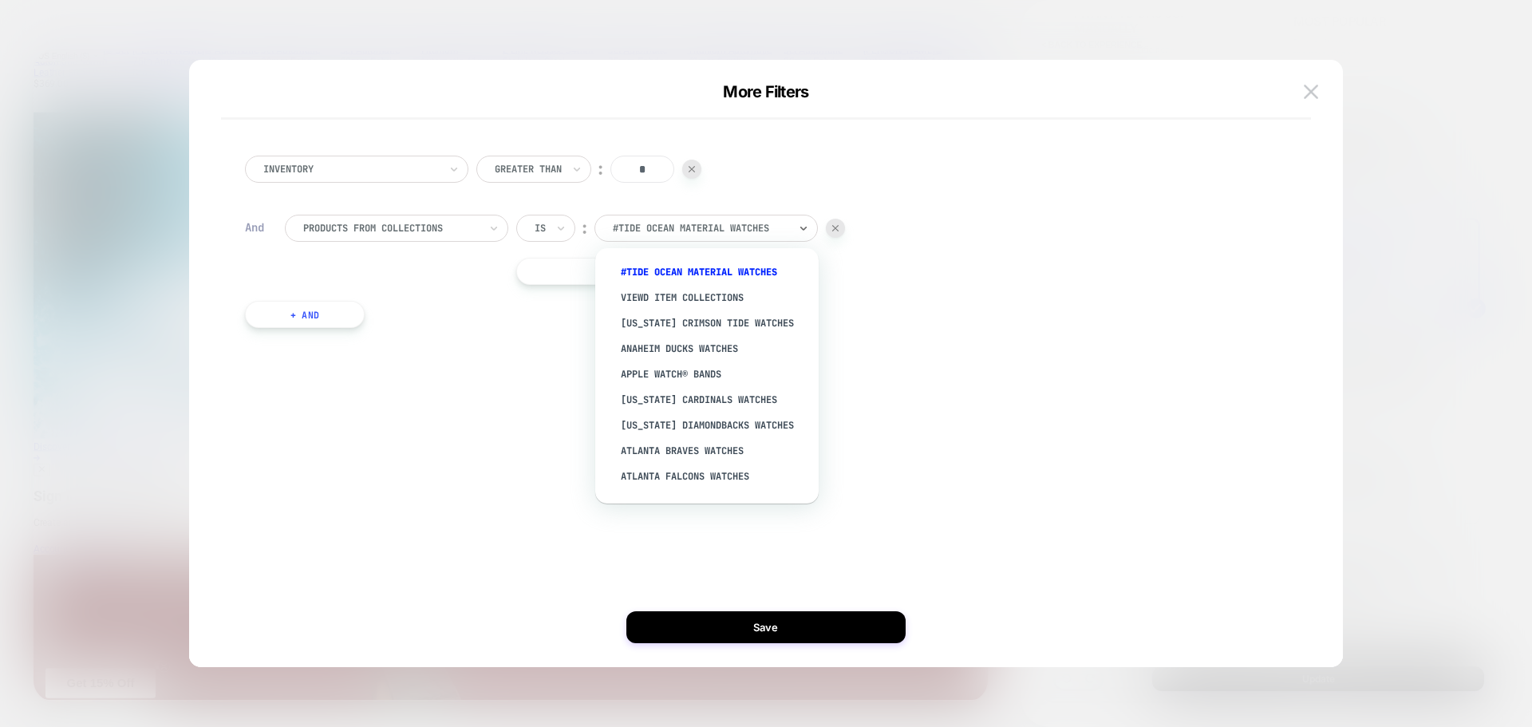
click at [921, 261] on div "products from collections Is ︰ option Apple Watch® Bands focused, 5 of 405. 405…" at bounding box center [778, 250] width 986 height 70
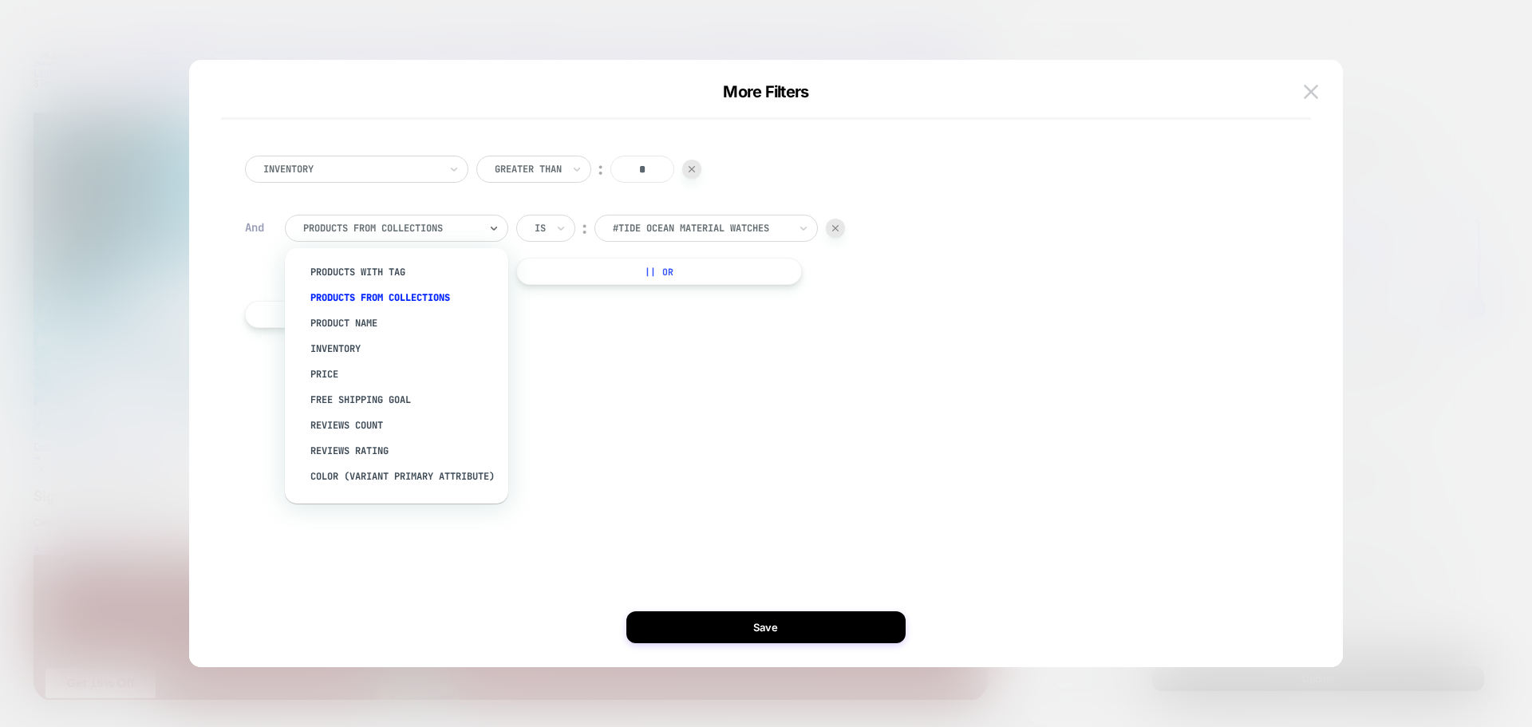
click at [486, 232] on div "products from collections" at bounding box center [396, 228] width 223 height 27
click at [326, 369] on div "Price" at bounding box center [404, 374] width 207 height 26
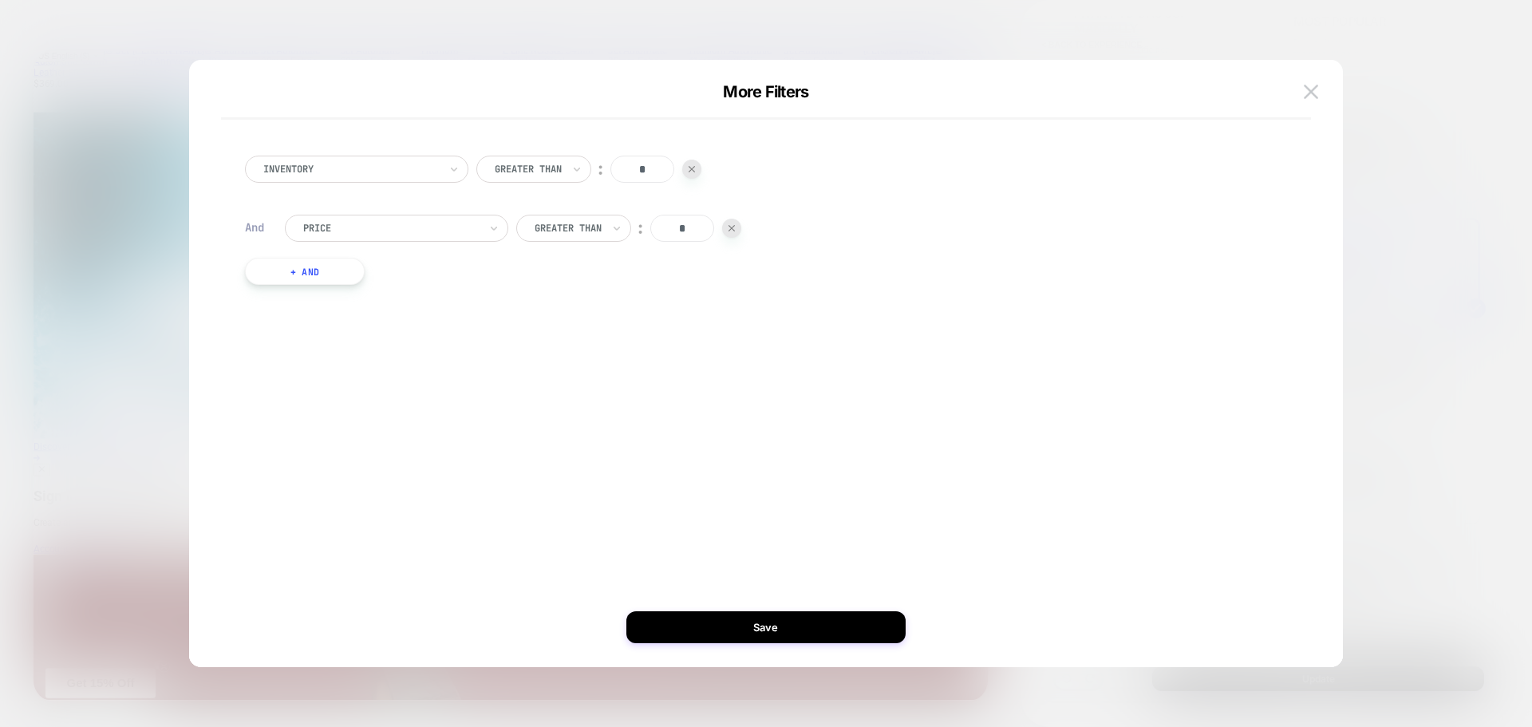
click at [570, 231] on div at bounding box center [568, 228] width 67 height 14
click at [563, 358] on div "Greater Eq Than" at bounding box center [584, 349] width 104 height 26
click at [598, 231] on div at bounding box center [577, 228] width 84 height 14
click at [570, 405] on div "Lower Eq Than" at bounding box center [591, 400] width 118 height 26
click at [404, 227] on div at bounding box center [391, 228] width 176 height 14
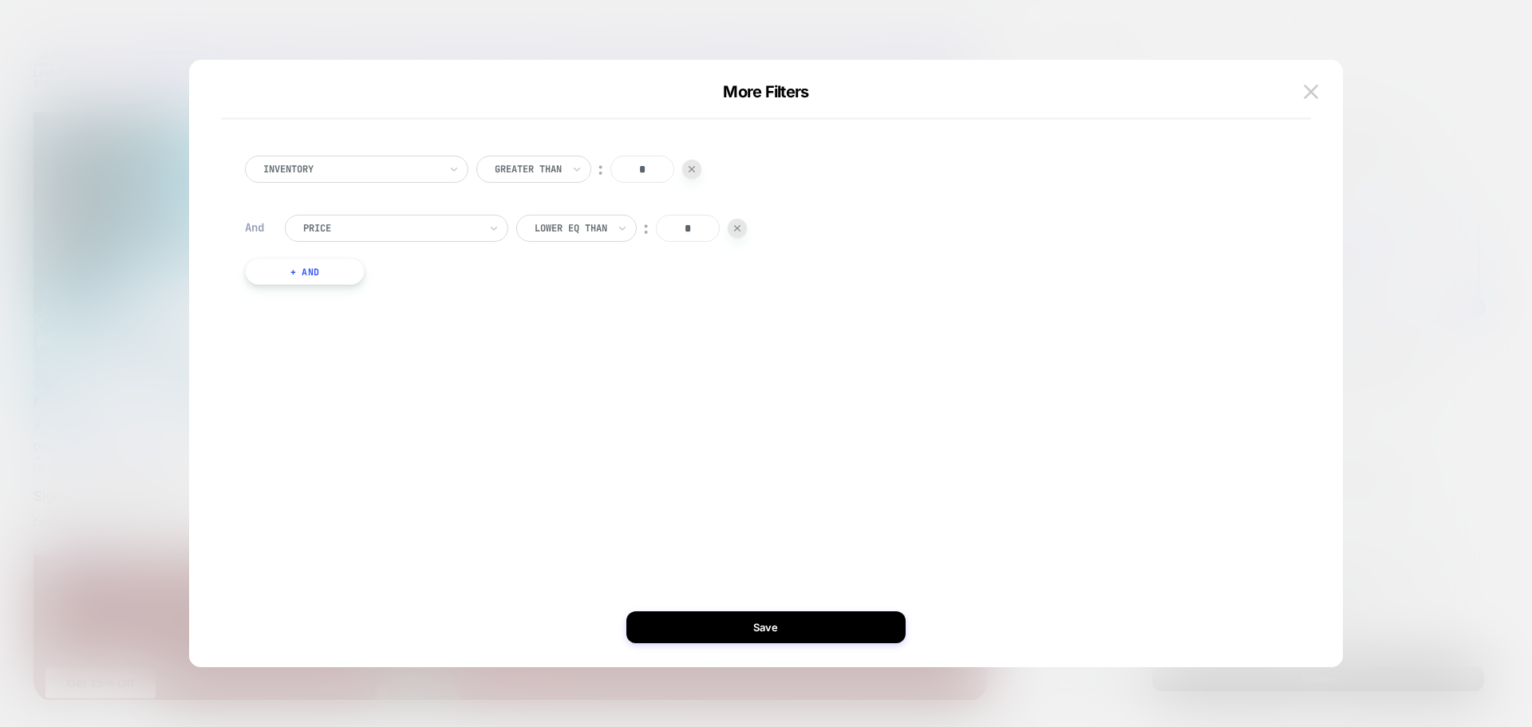
click at [733, 224] on div at bounding box center [737, 228] width 19 height 19
click at [1324, 87] on div "More Filters" at bounding box center [766, 100] width 1154 height 37
click at [1315, 97] on img at bounding box center [1311, 92] width 14 height 14
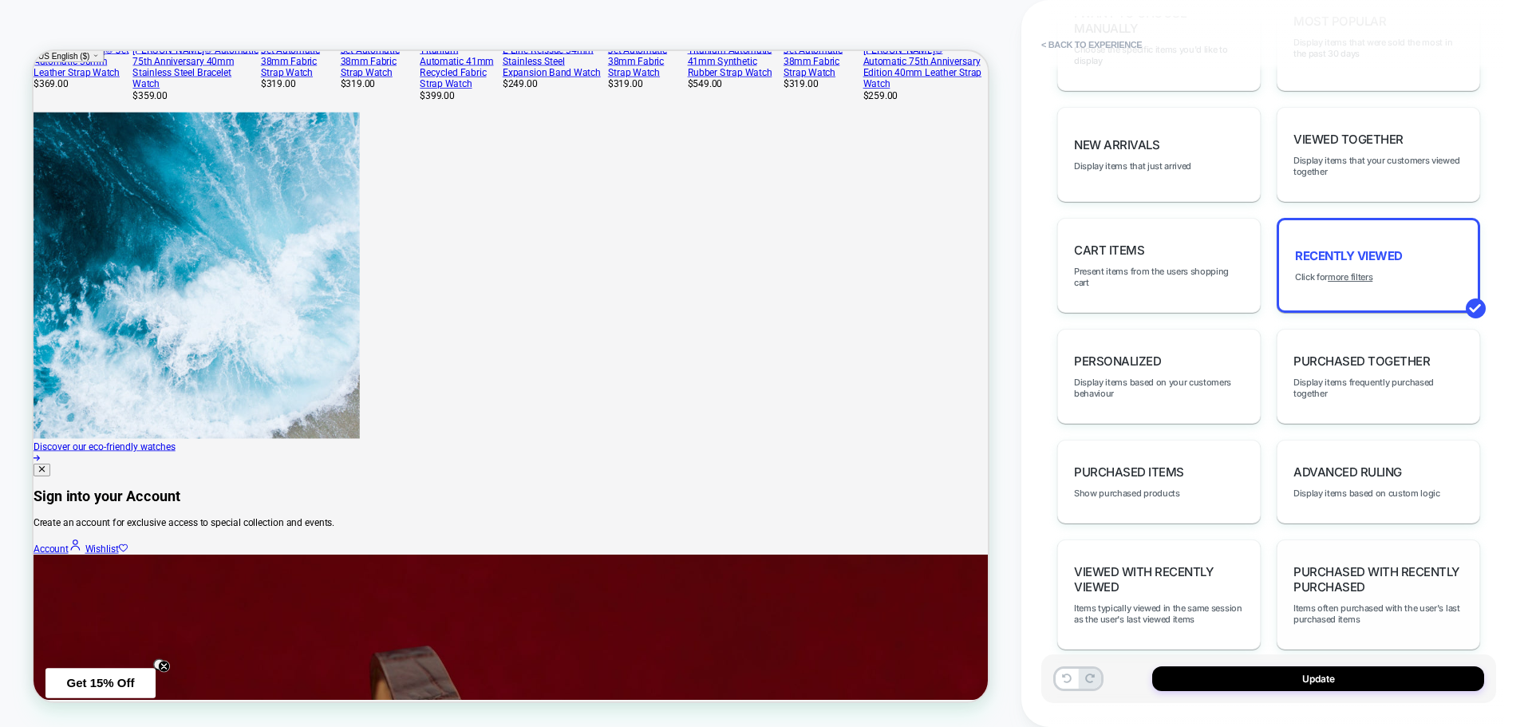
scroll to position [904, 0]
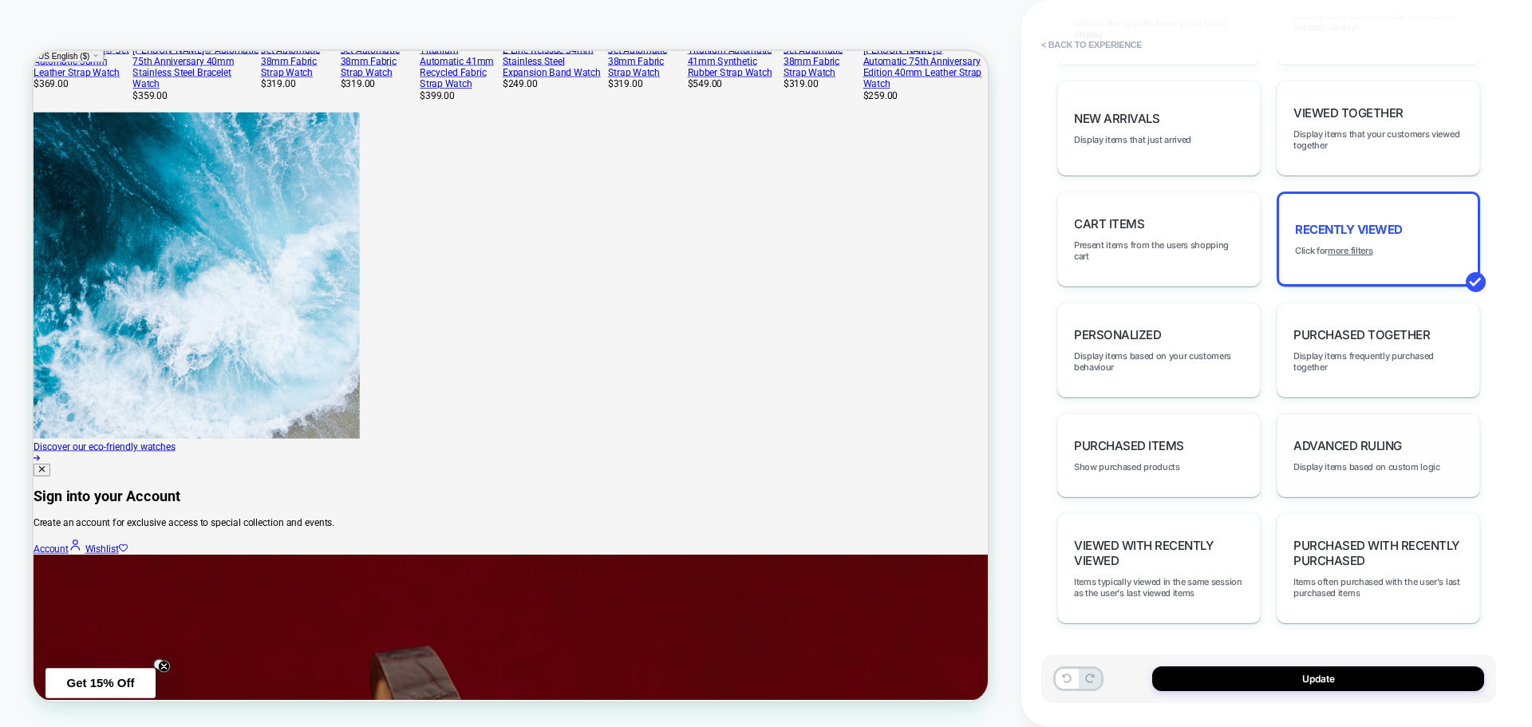
click at [1380, 458] on div "Advanced Ruling Display items based on custom logic" at bounding box center [1377, 455] width 203 height 84
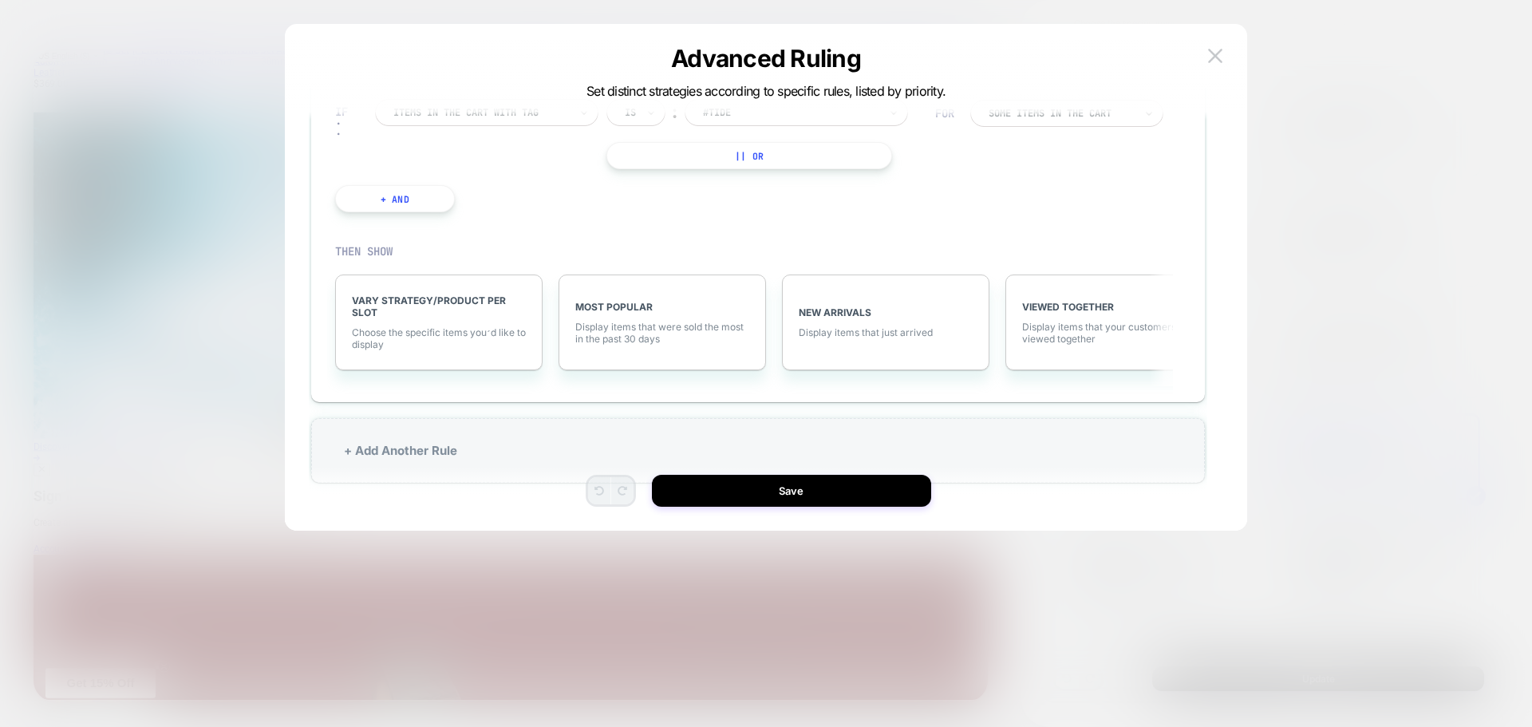
scroll to position [0, 0]
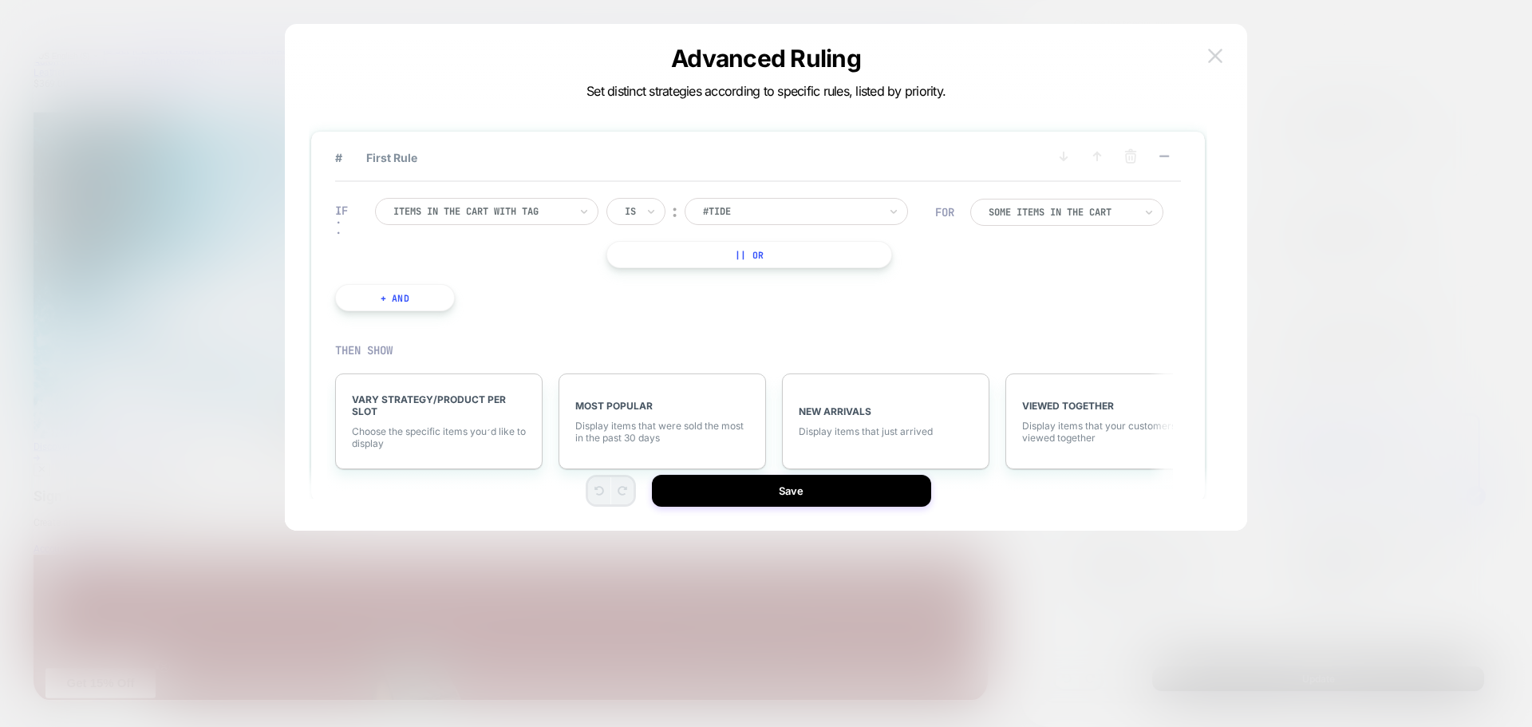
click at [1216, 61] on img at bounding box center [1215, 56] width 14 height 14
